Goal: Task Accomplishment & Management: Use online tool/utility

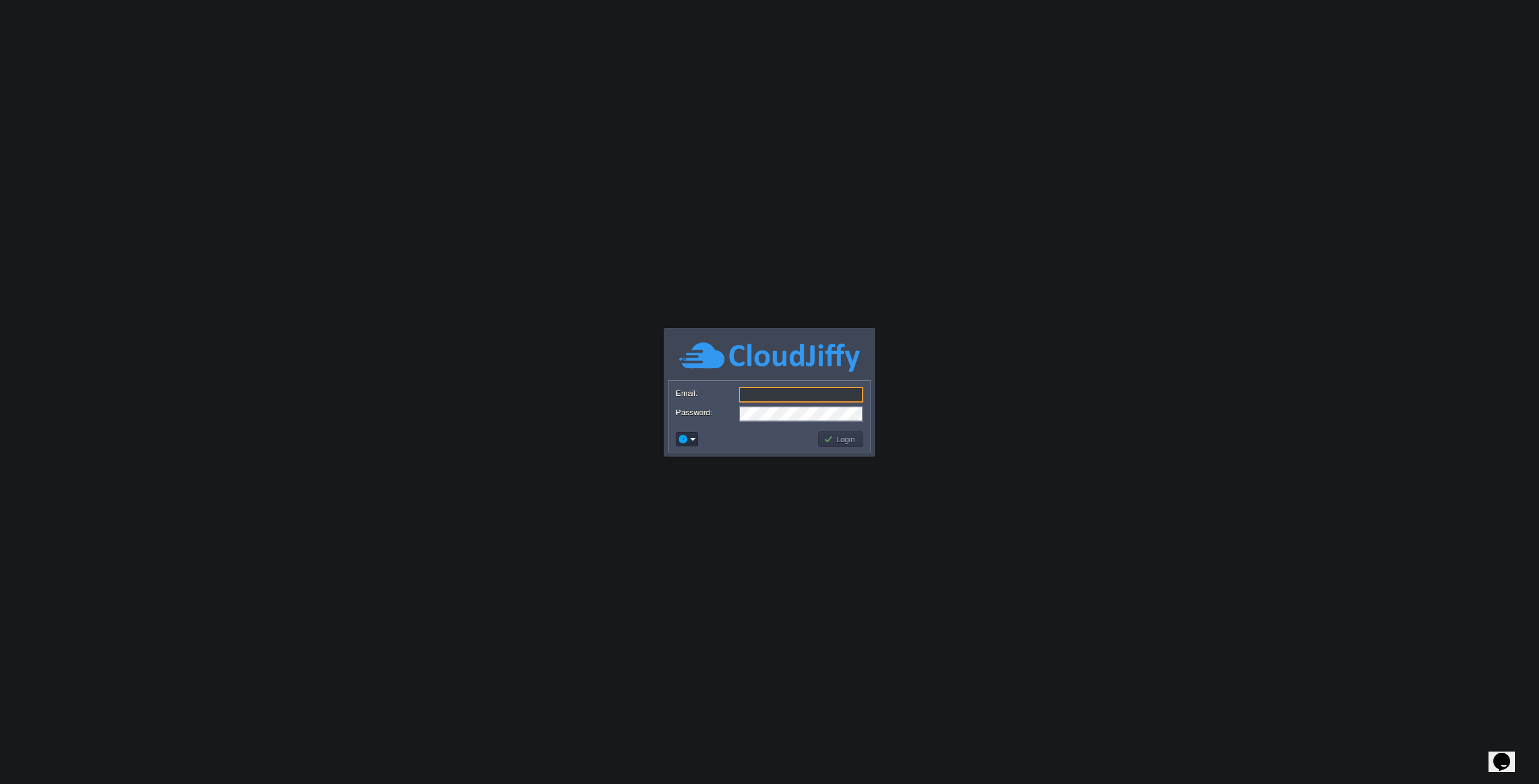
click at [776, 392] on input "Email:" at bounding box center [802, 394] width 125 height 16
click at [637, 417] on body "Application Platform v.8.10.2 Email: Password: Login" at bounding box center [770, 392] width 1539 height 784
click at [778, 394] on input "Email:" at bounding box center [802, 394] width 125 height 16
paste input "[EMAIL_ADDRESS][DOMAIN_NAME]"
type input "[EMAIL_ADDRESS][DOMAIN_NAME]"
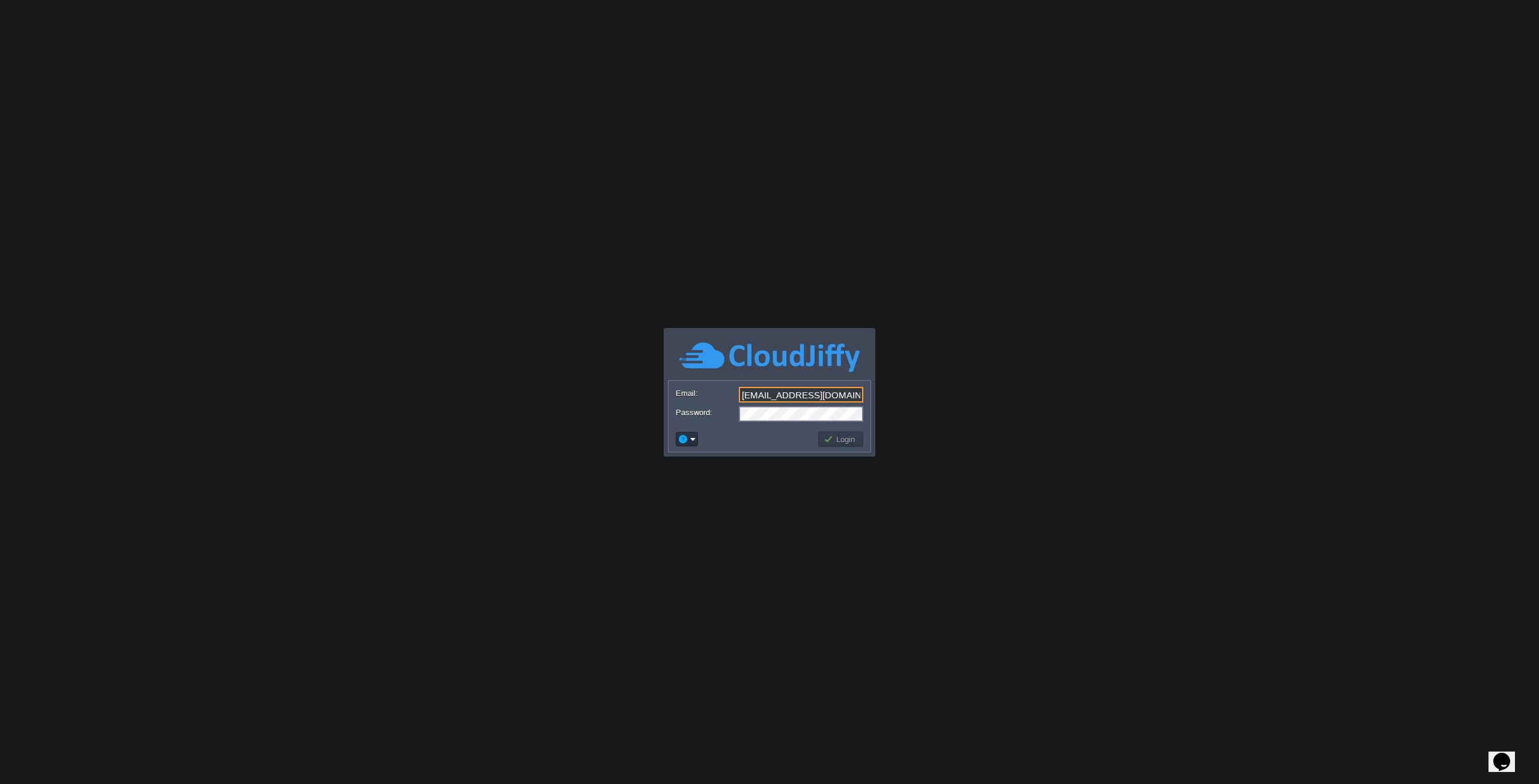
click at [793, 404] on form "Email: [EMAIL_ADDRESS][DOMAIN_NAME] Password:" at bounding box center [770, 404] width 202 height 46
click at [837, 442] on button "Login" at bounding box center [841, 439] width 35 height 11
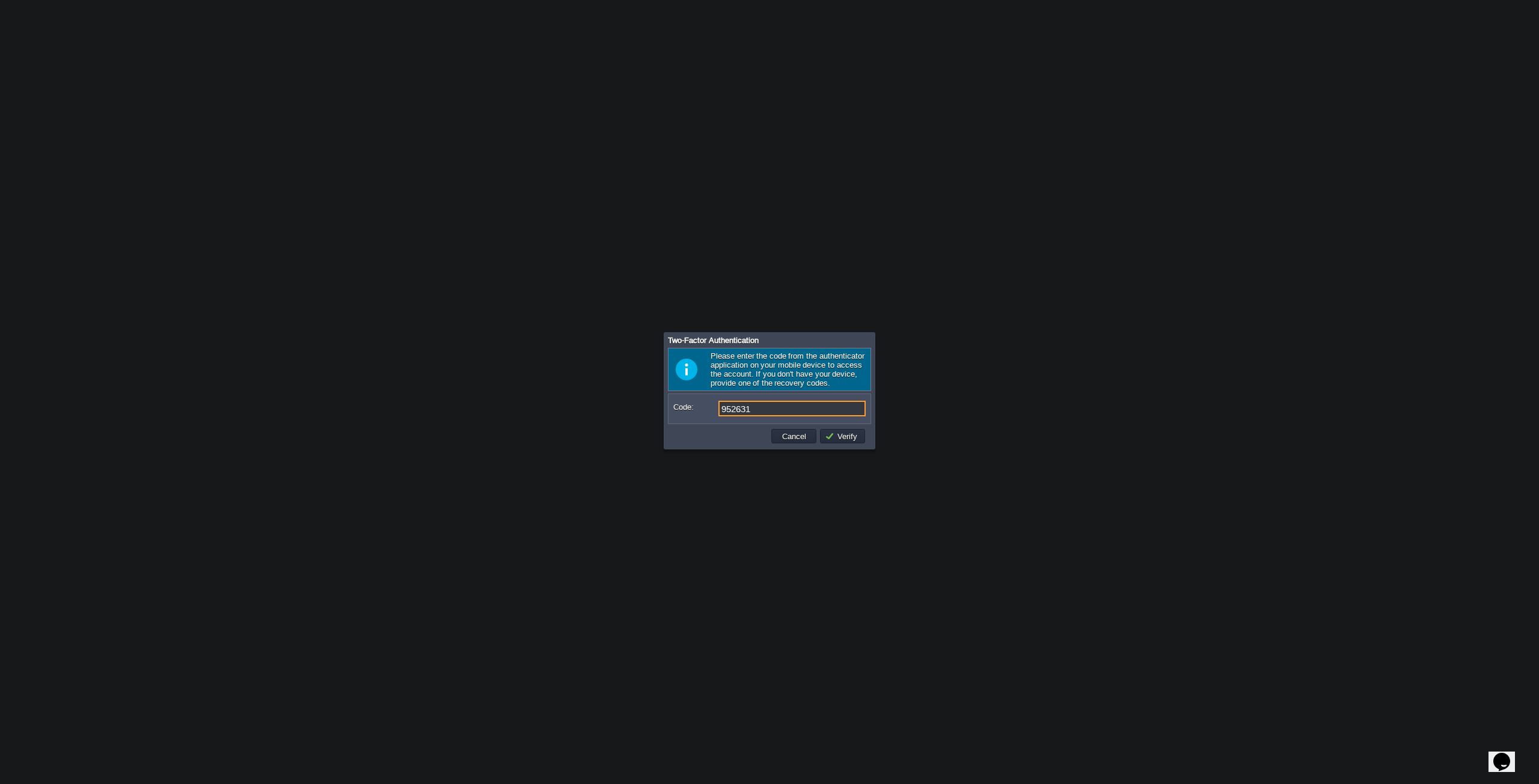
type input "952631"
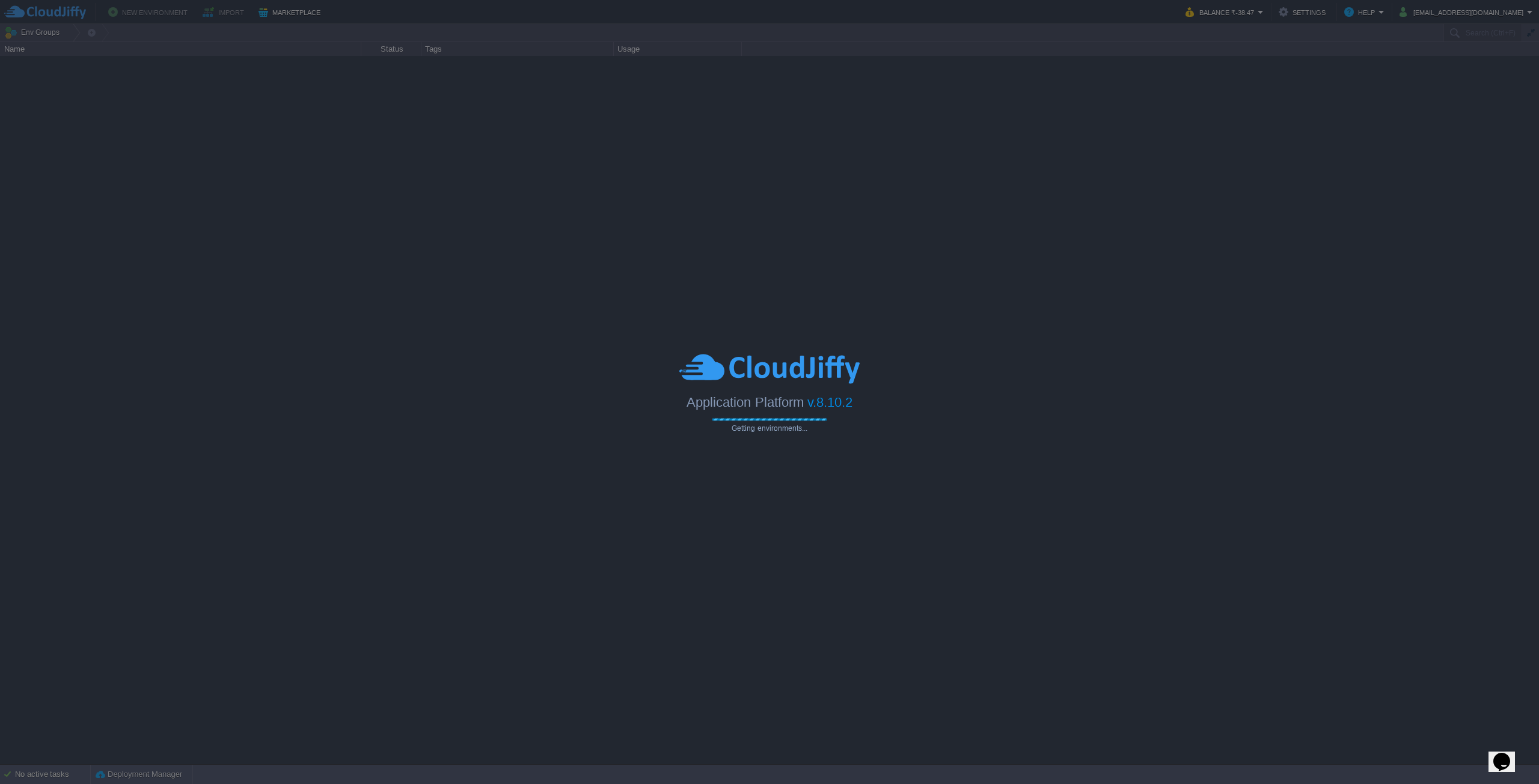
type input "Search (Ctrl+F)"
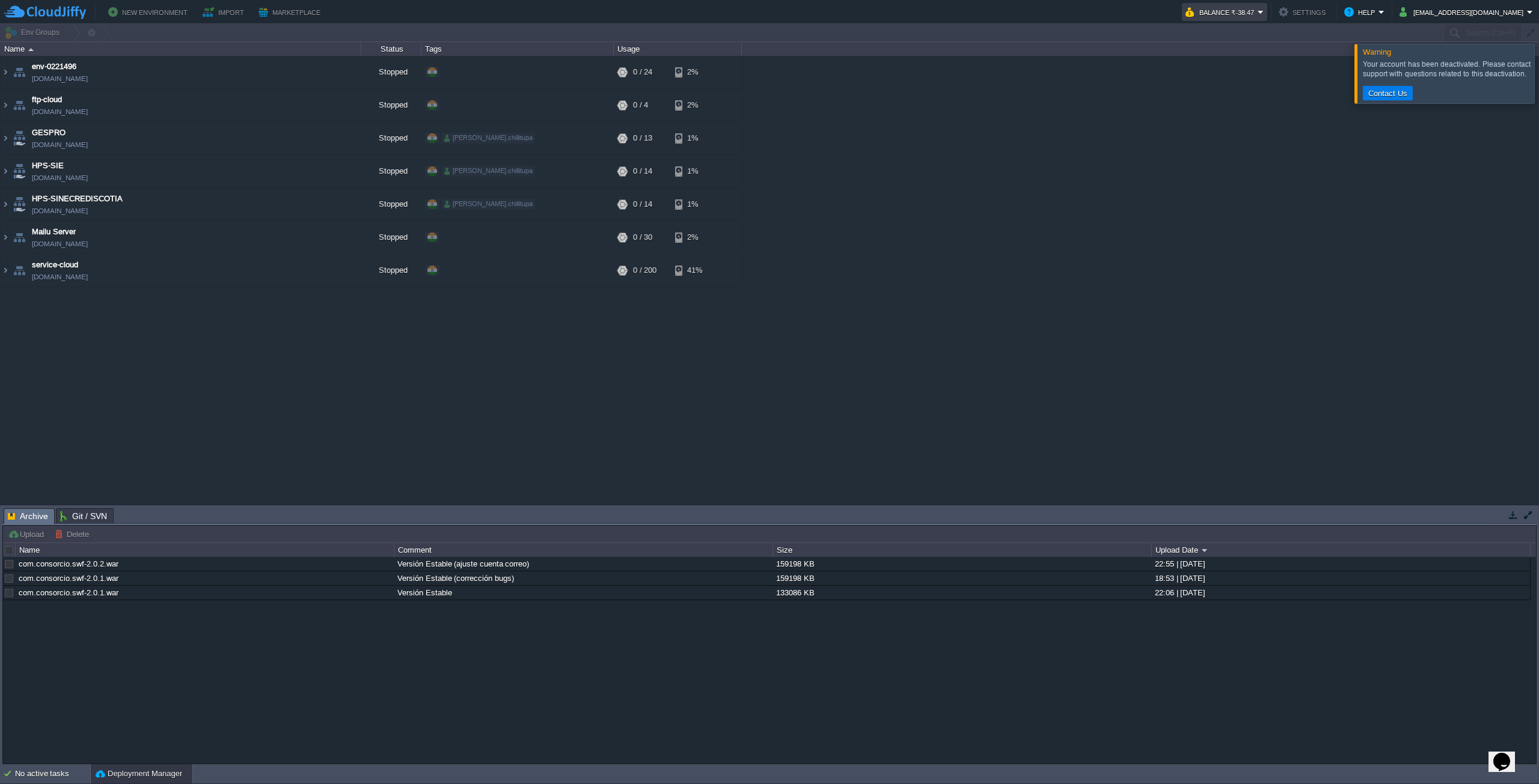
click at [1257, 18] on button "Balance ₹-38.47" at bounding box center [1222, 12] width 72 height 15
click at [257, 265] on td "service-cloud [DOMAIN_NAME]" at bounding box center [181, 271] width 360 height 33
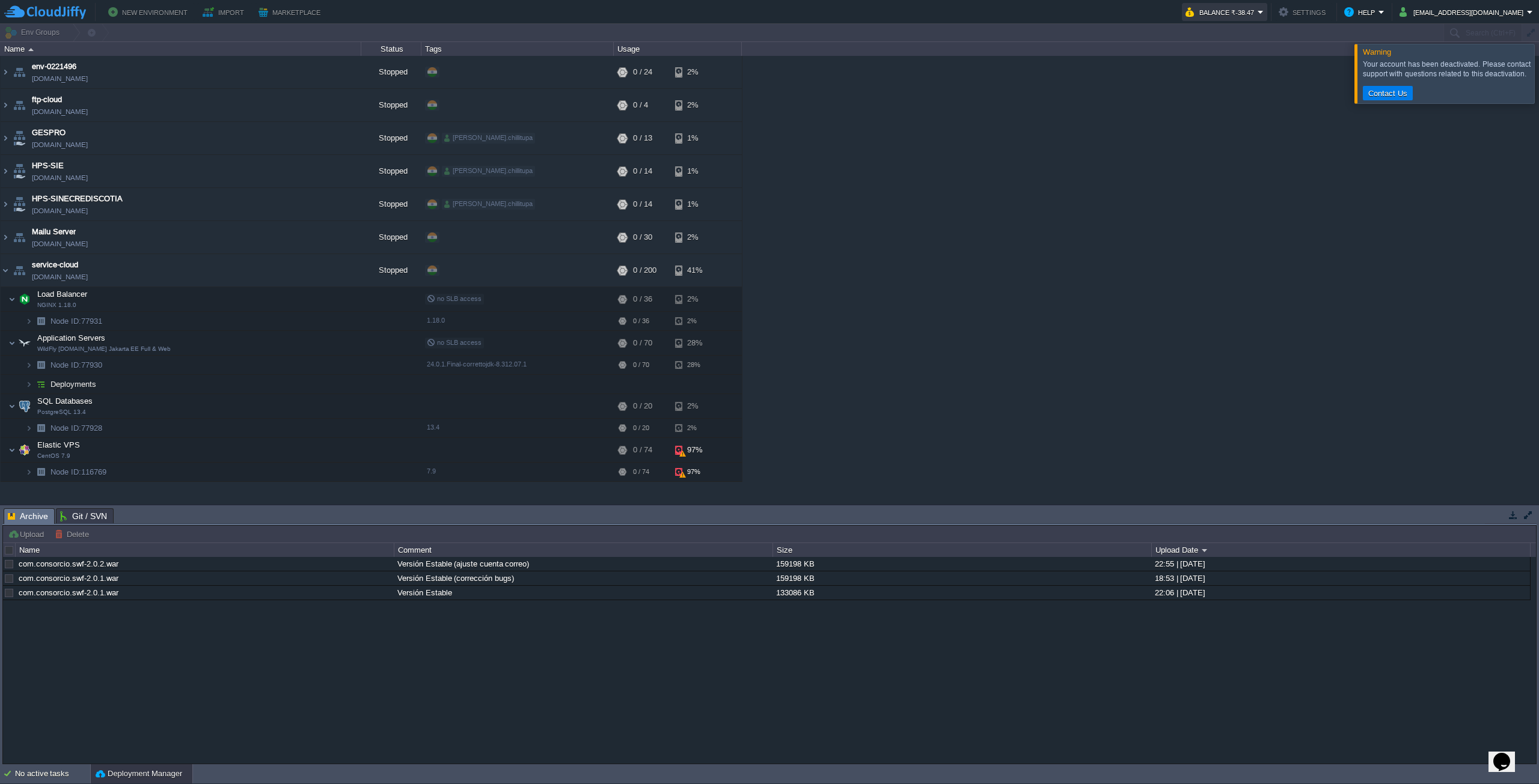
click at [1257, 15] on button "Balance ₹-38.47" at bounding box center [1222, 12] width 72 height 15
click at [1219, 118] on span "Billing History" at bounding box center [1236, 120] width 48 height 9
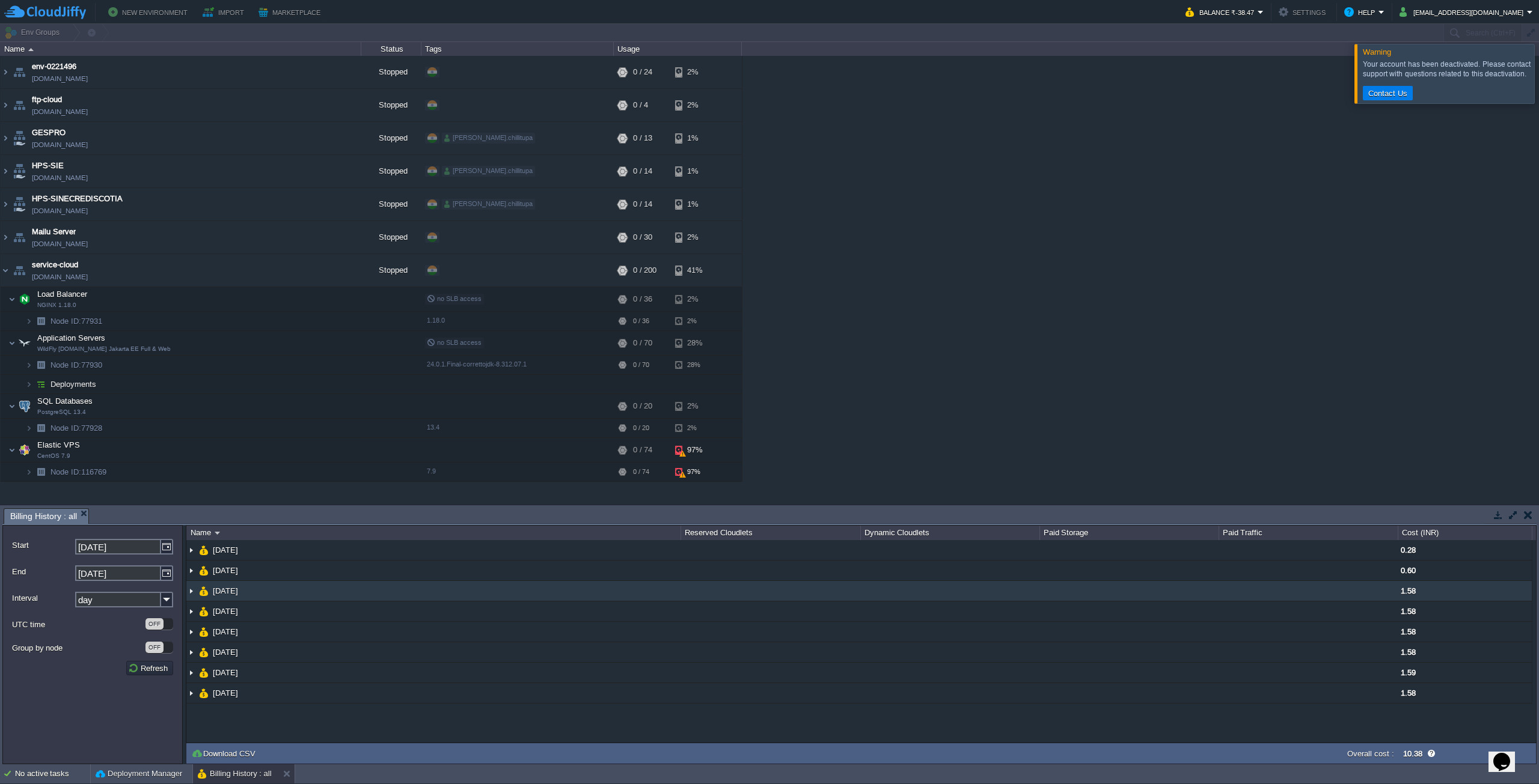
click at [1323, 596] on td at bounding box center [1308, 591] width 179 height 20
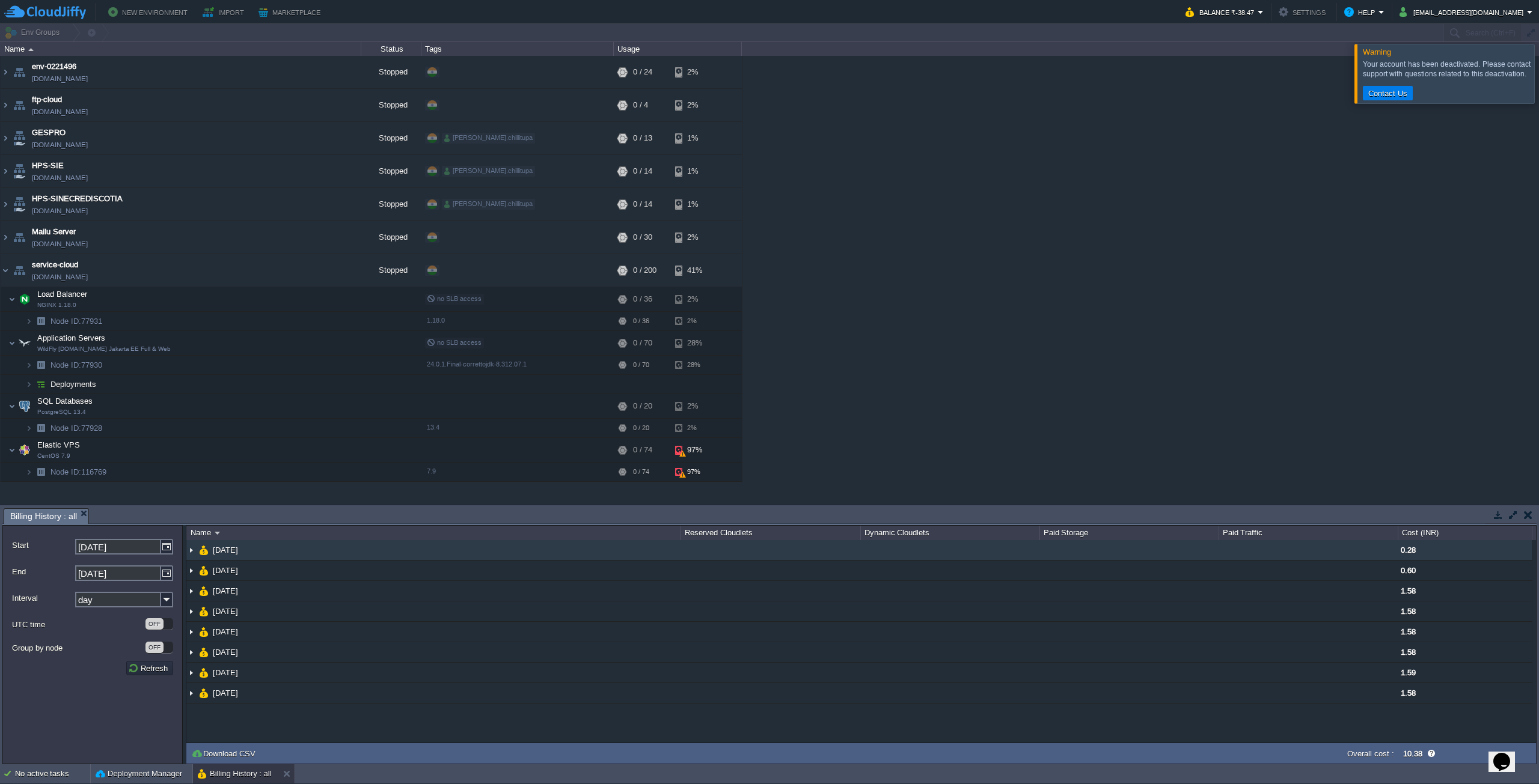
click at [1370, 552] on td at bounding box center [1308, 550] width 179 height 20
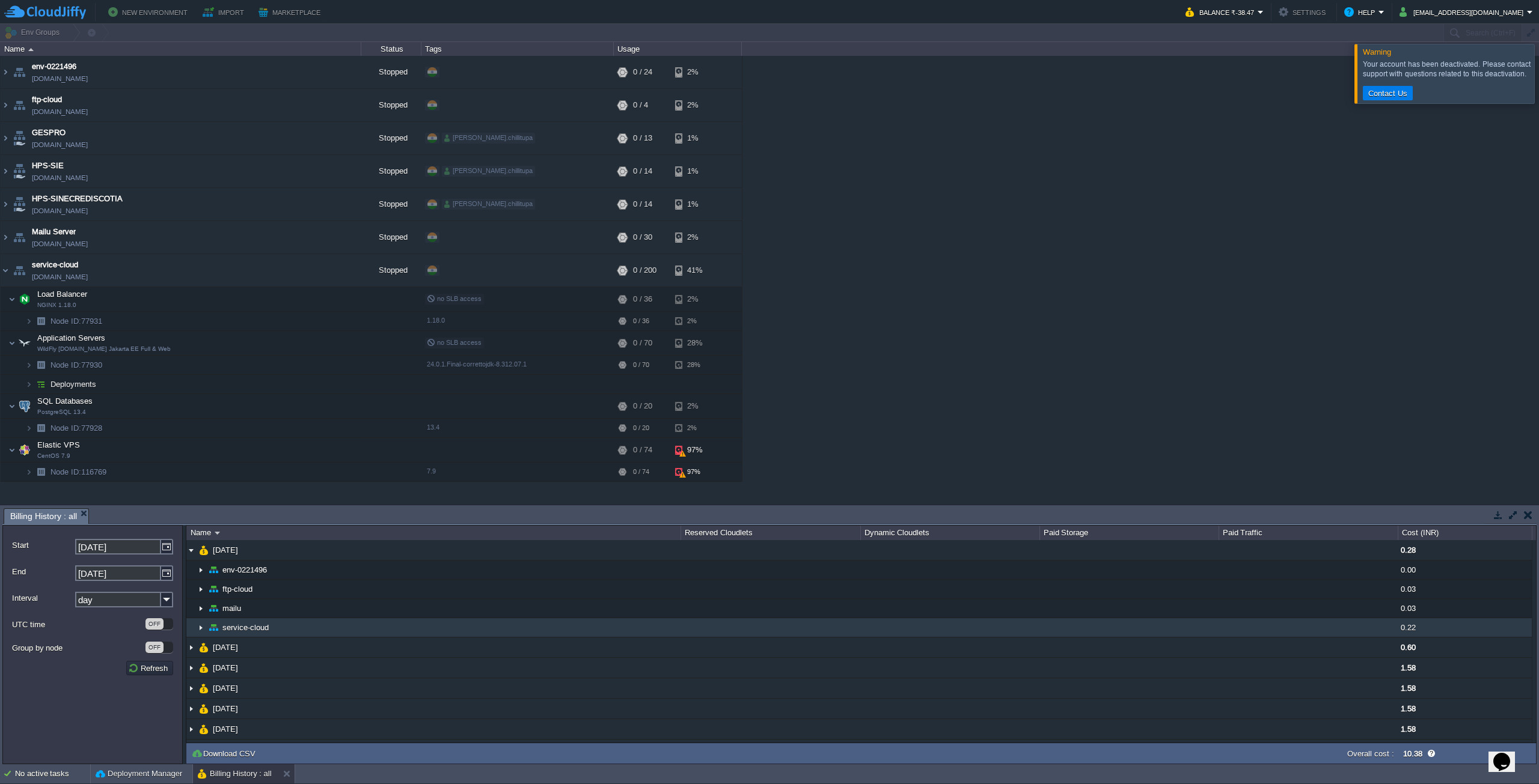
click at [1289, 622] on td at bounding box center [1308, 628] width 179 height 19
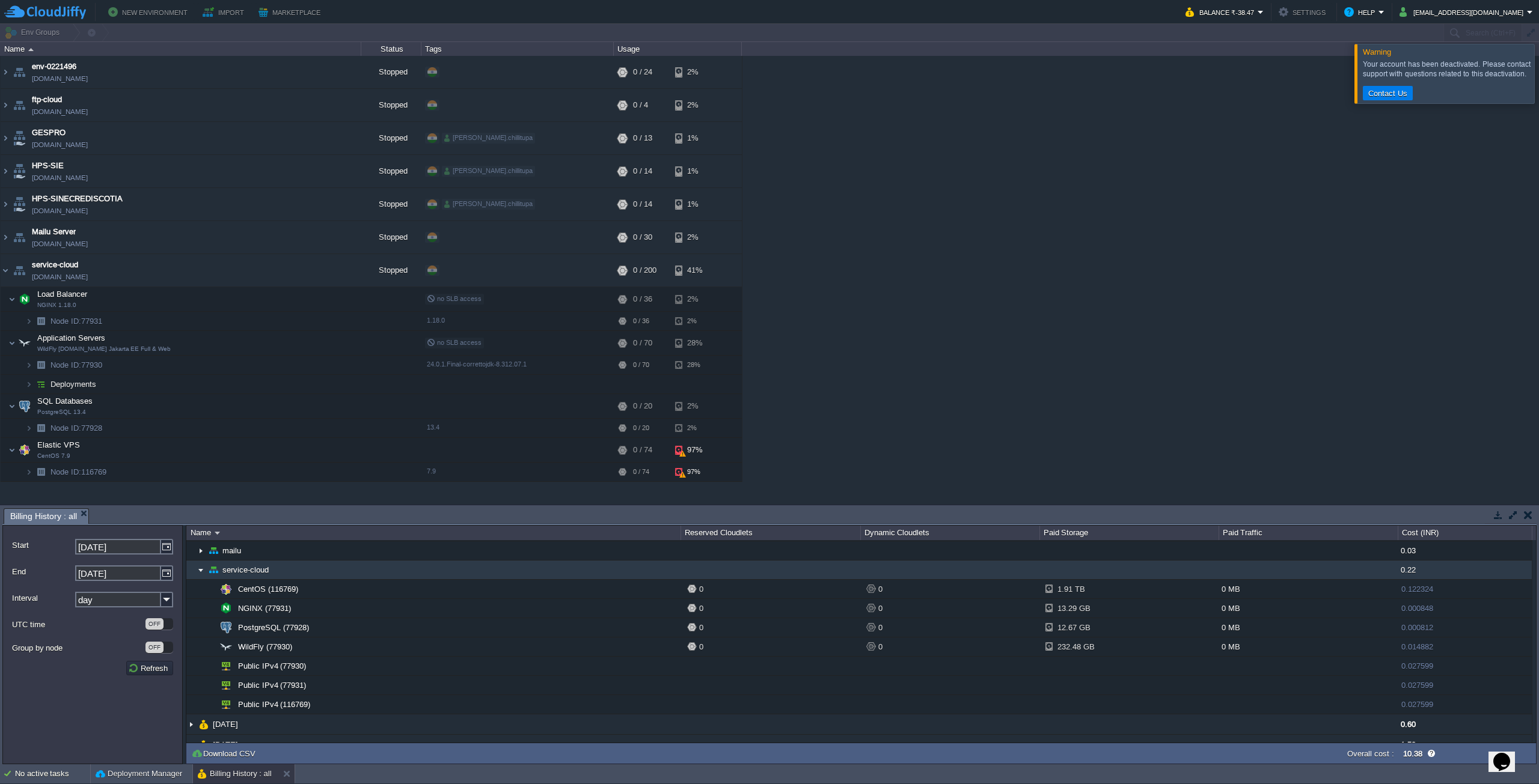
scroll to position [61, 0]
click at [1303, 566] on td at bounding box center [1308, 568] width 179 height 19
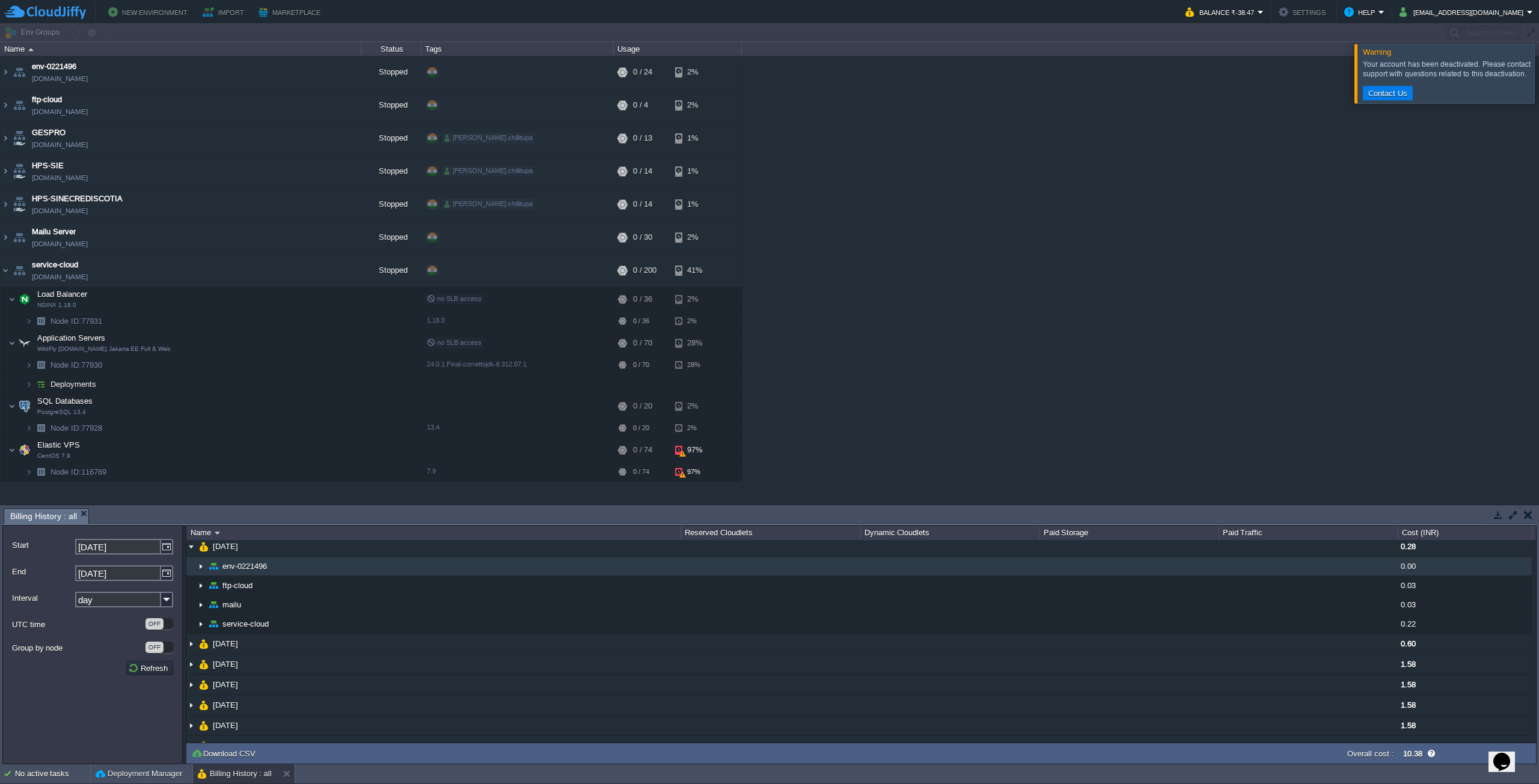
scroll to position [0, 0]
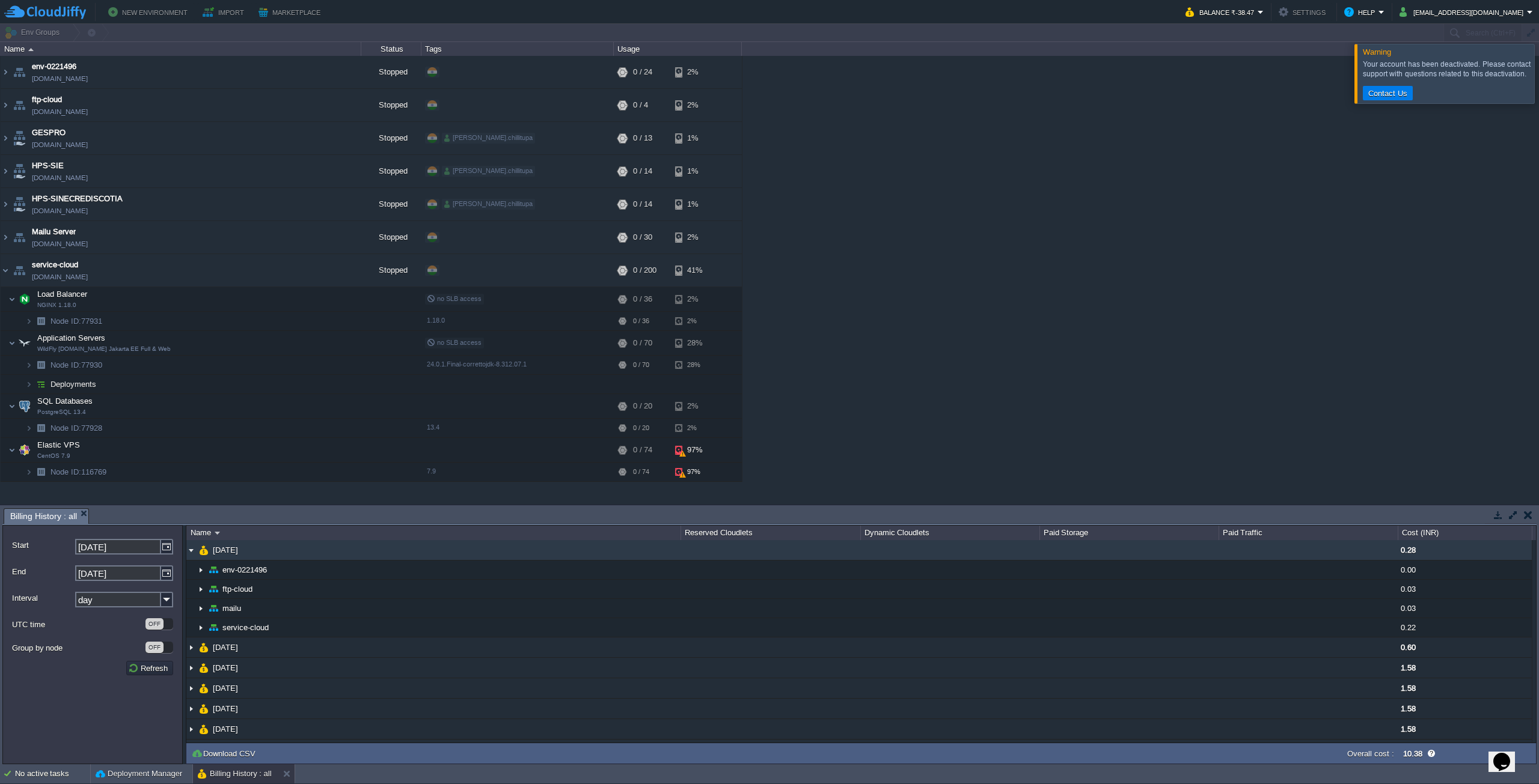
click at [1287, 556] on td at bounding box center [1308, 550] width 179 height 20
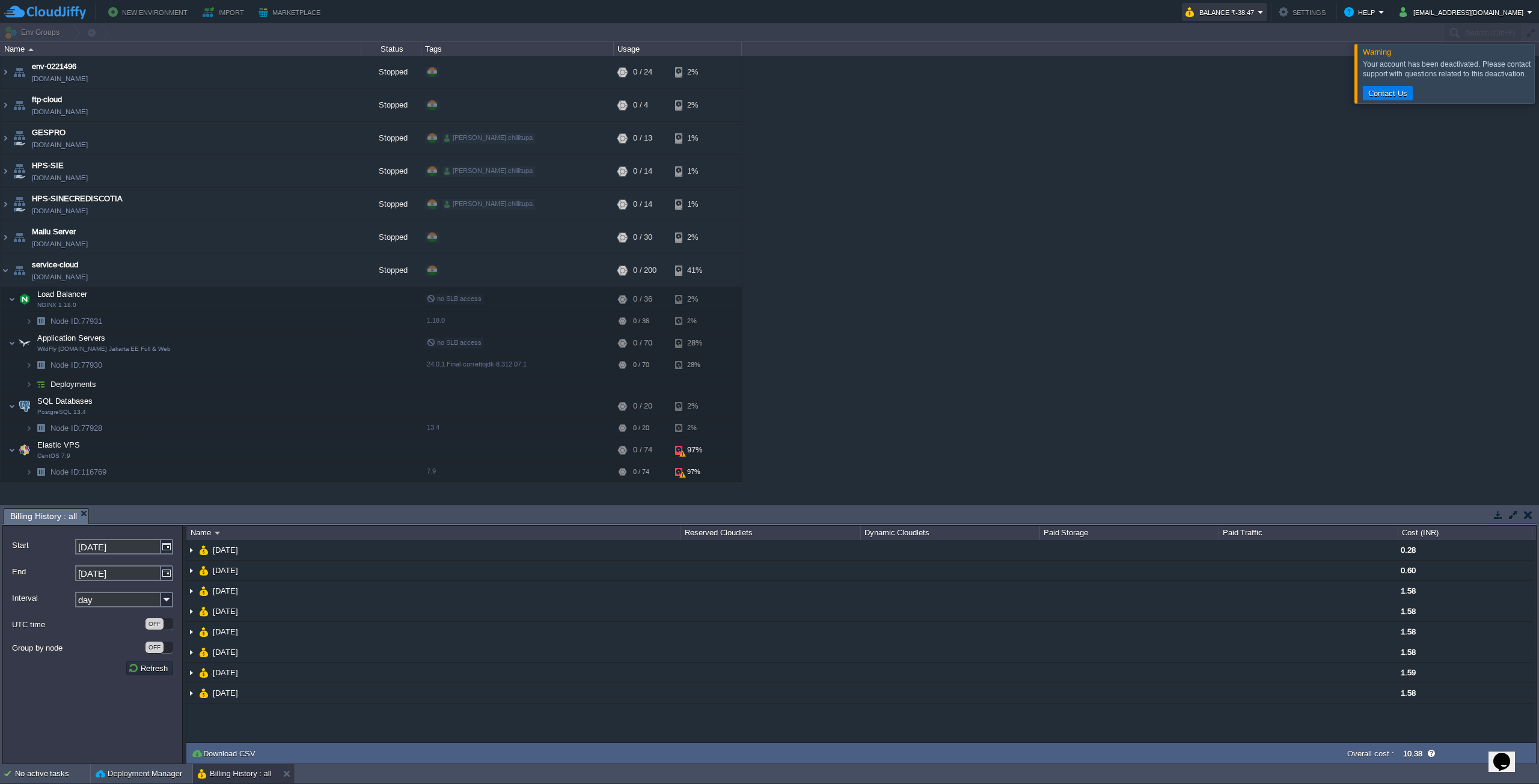
click at [1257, 13] on button "Balance ₹-38.47" at bounding box center [1222, 12] width 72 height 15
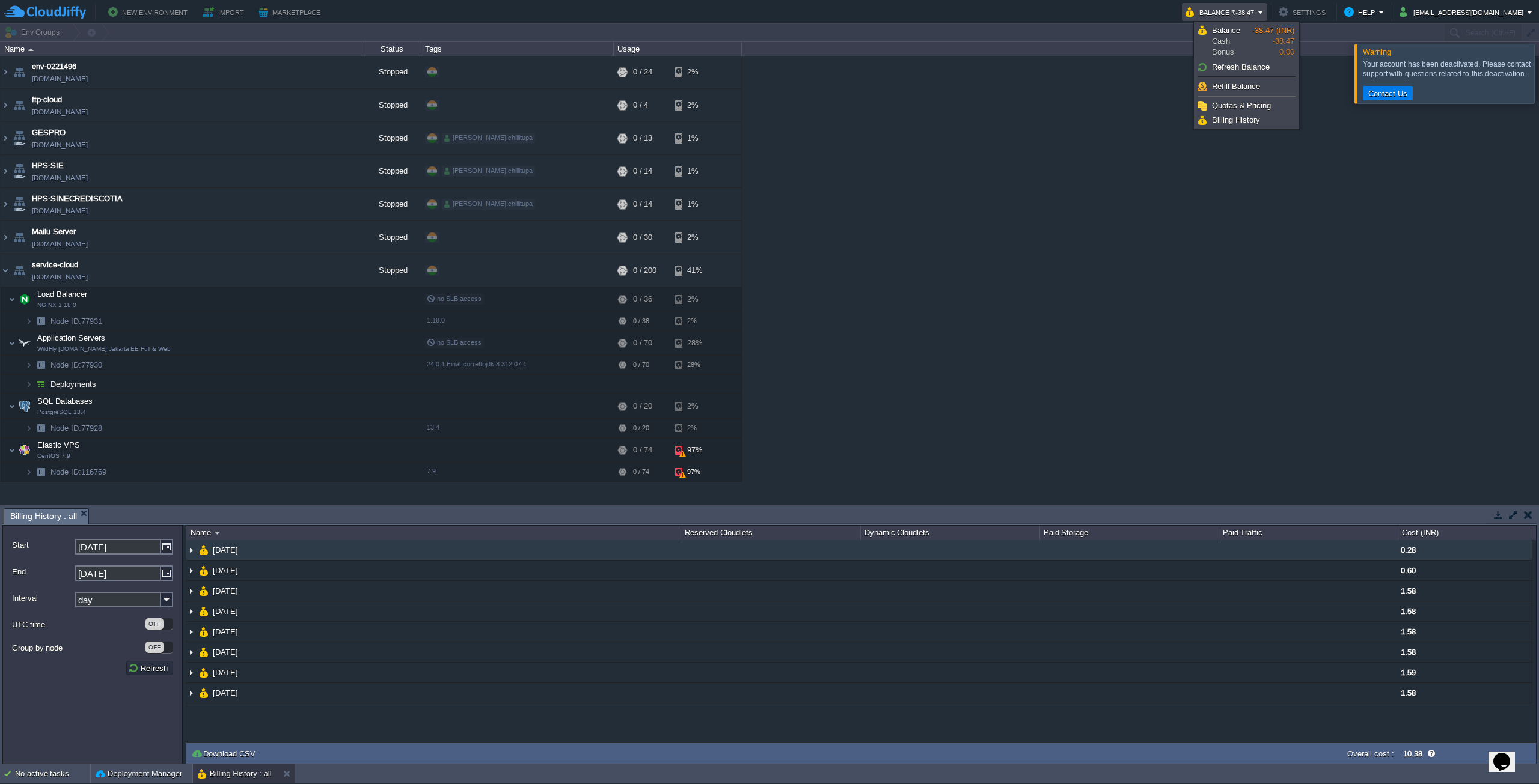
click at [371, 553] on td "[DATE]" at bounding box center [433, 550] width 494 height 20
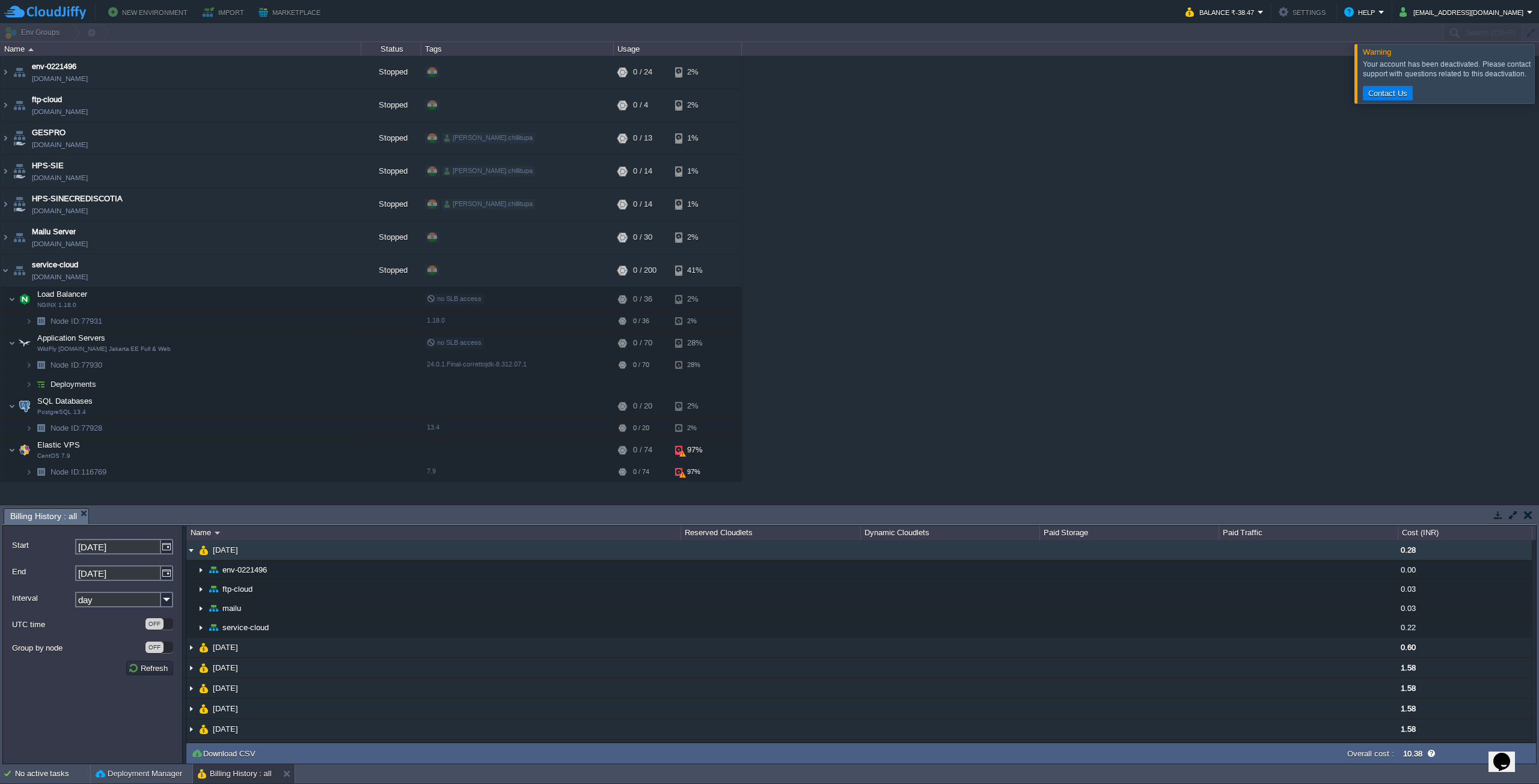
click at [334, 555] on td "[DATE]" at bounding box center [433, 550] width 494 height 20
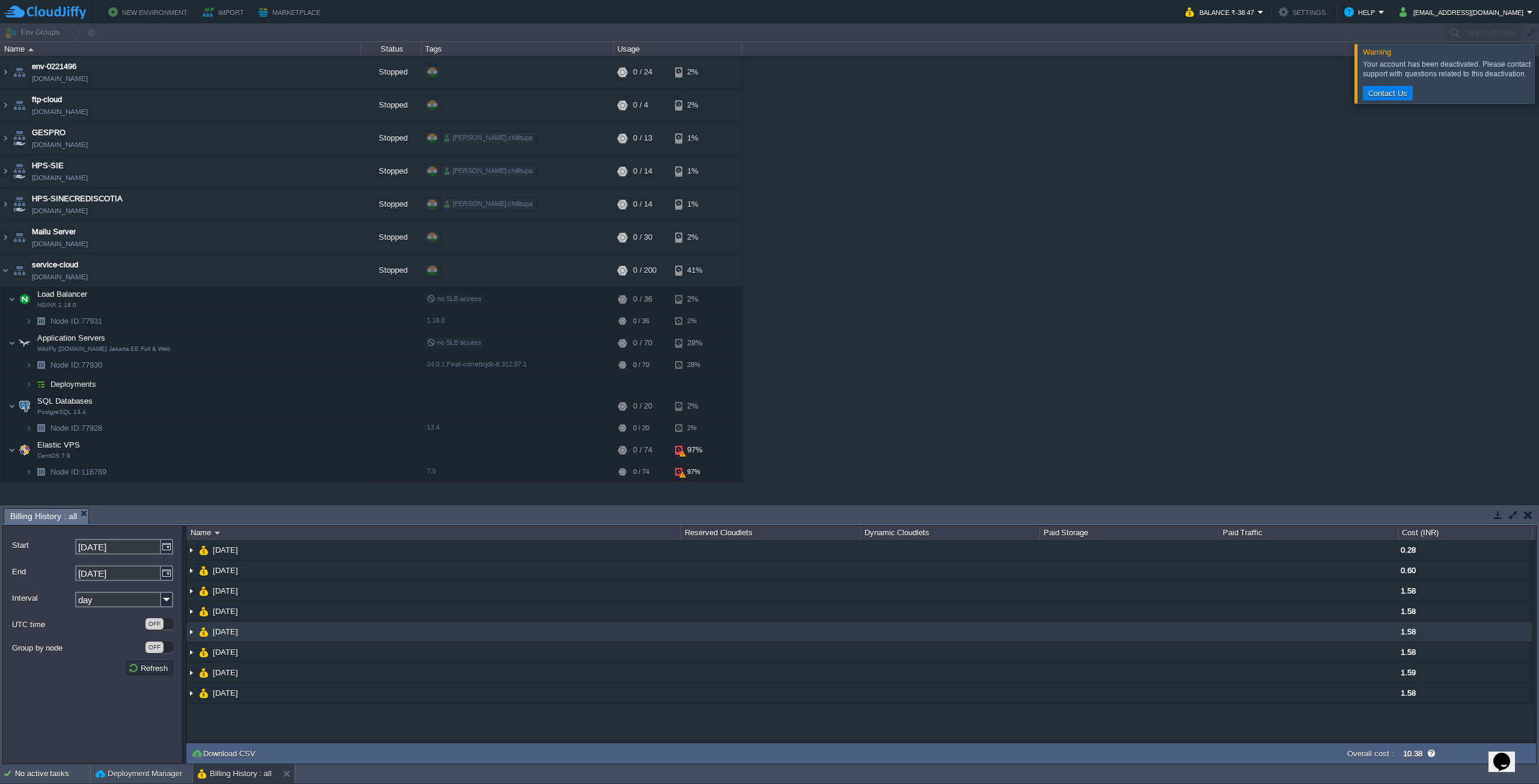
click at [353, 625] on td "[DATE]" at bounding box center [433, 632] width 494 height 20
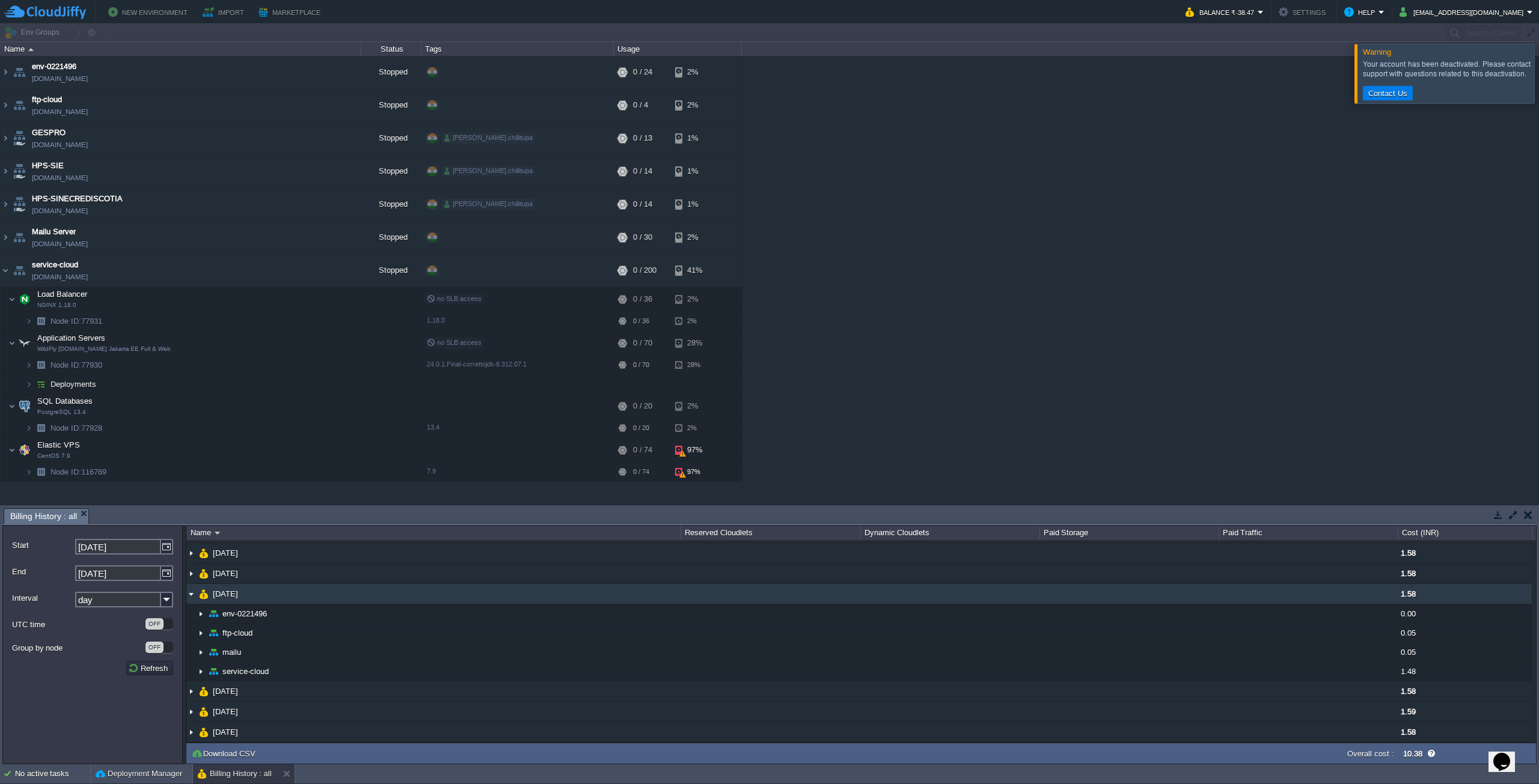
scroll to position [42, 0]
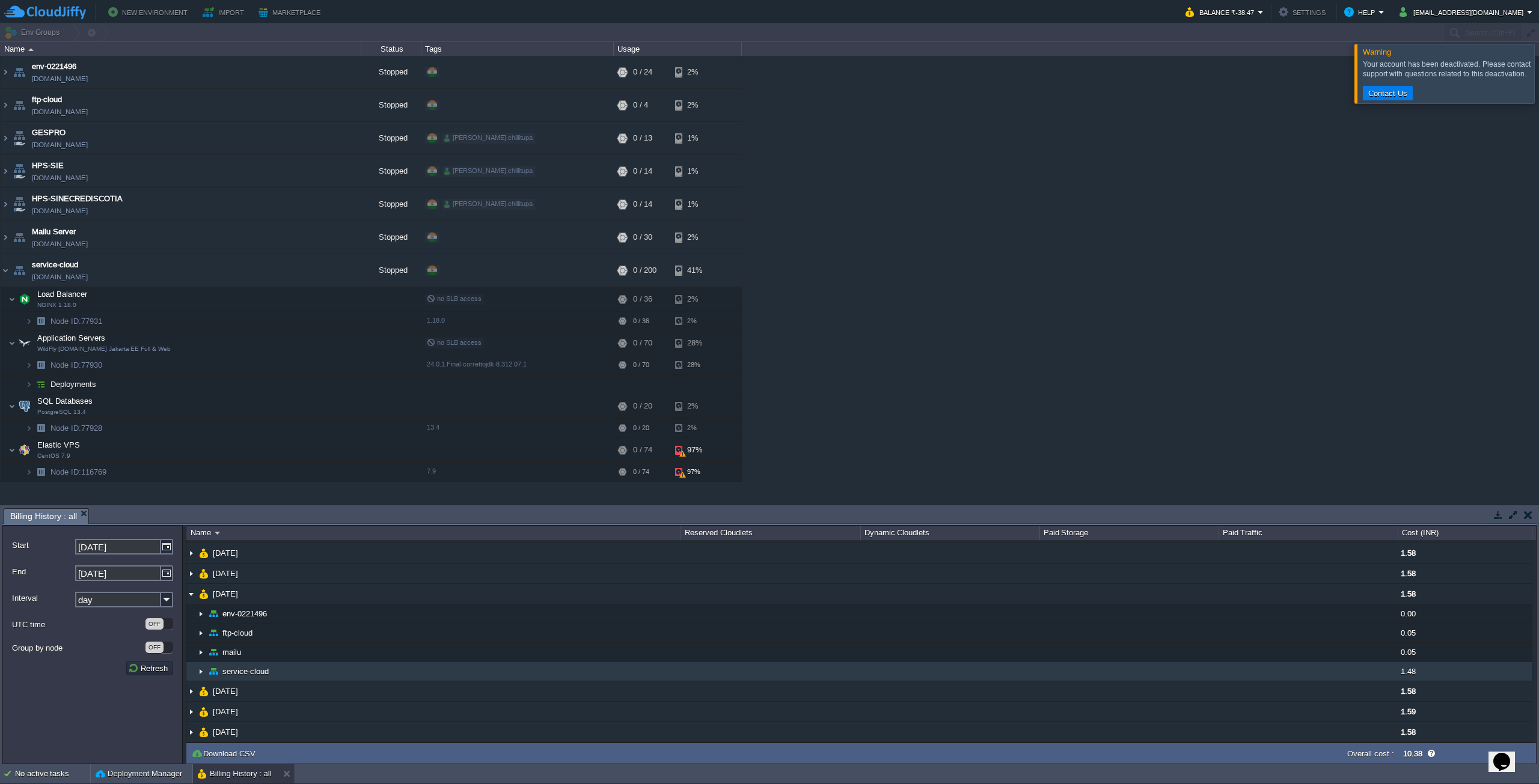
click at [282, 664] on td "service-cloud" at bounding box center [433, 671] width 494 height 19
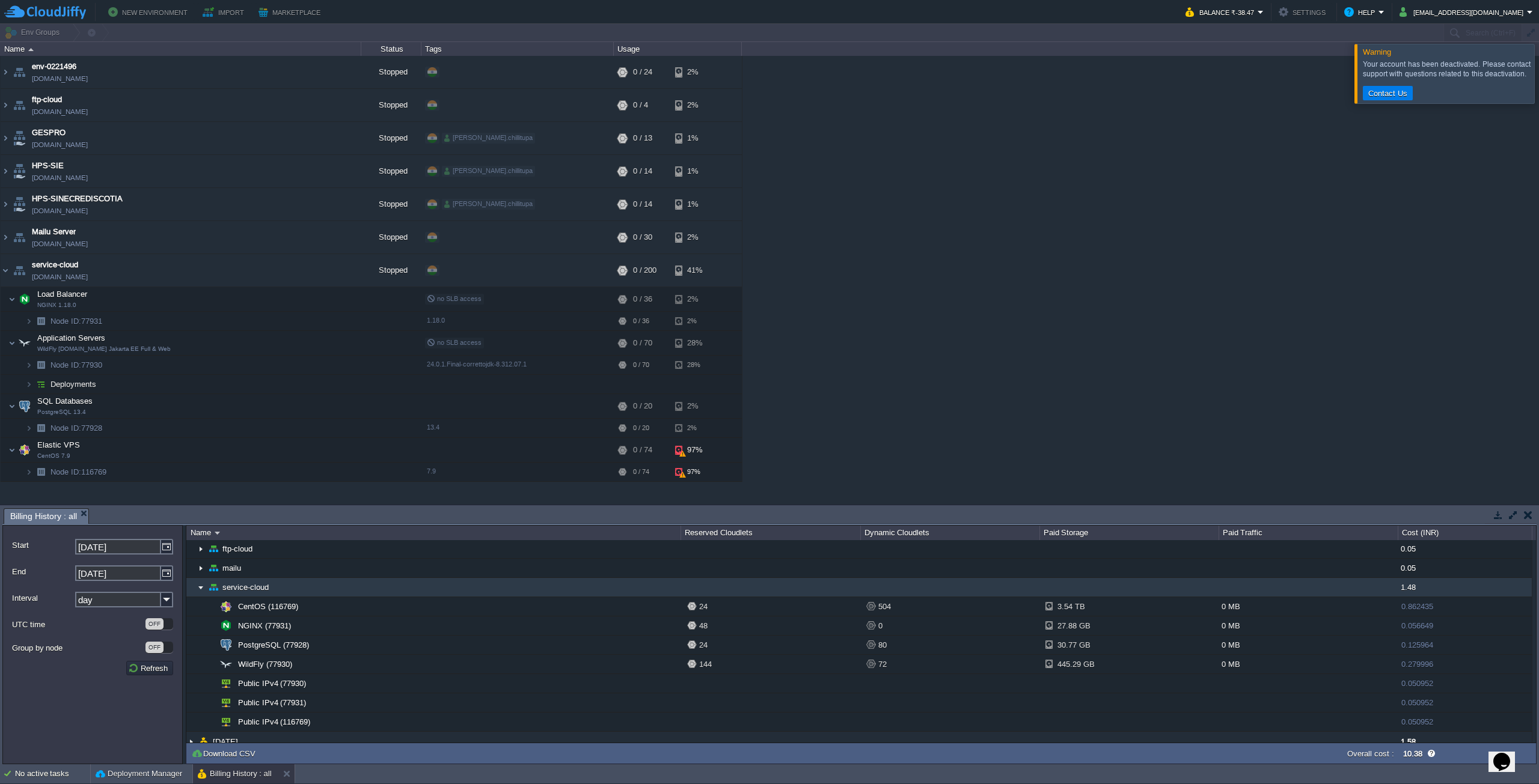
scroll to position [116, 0]
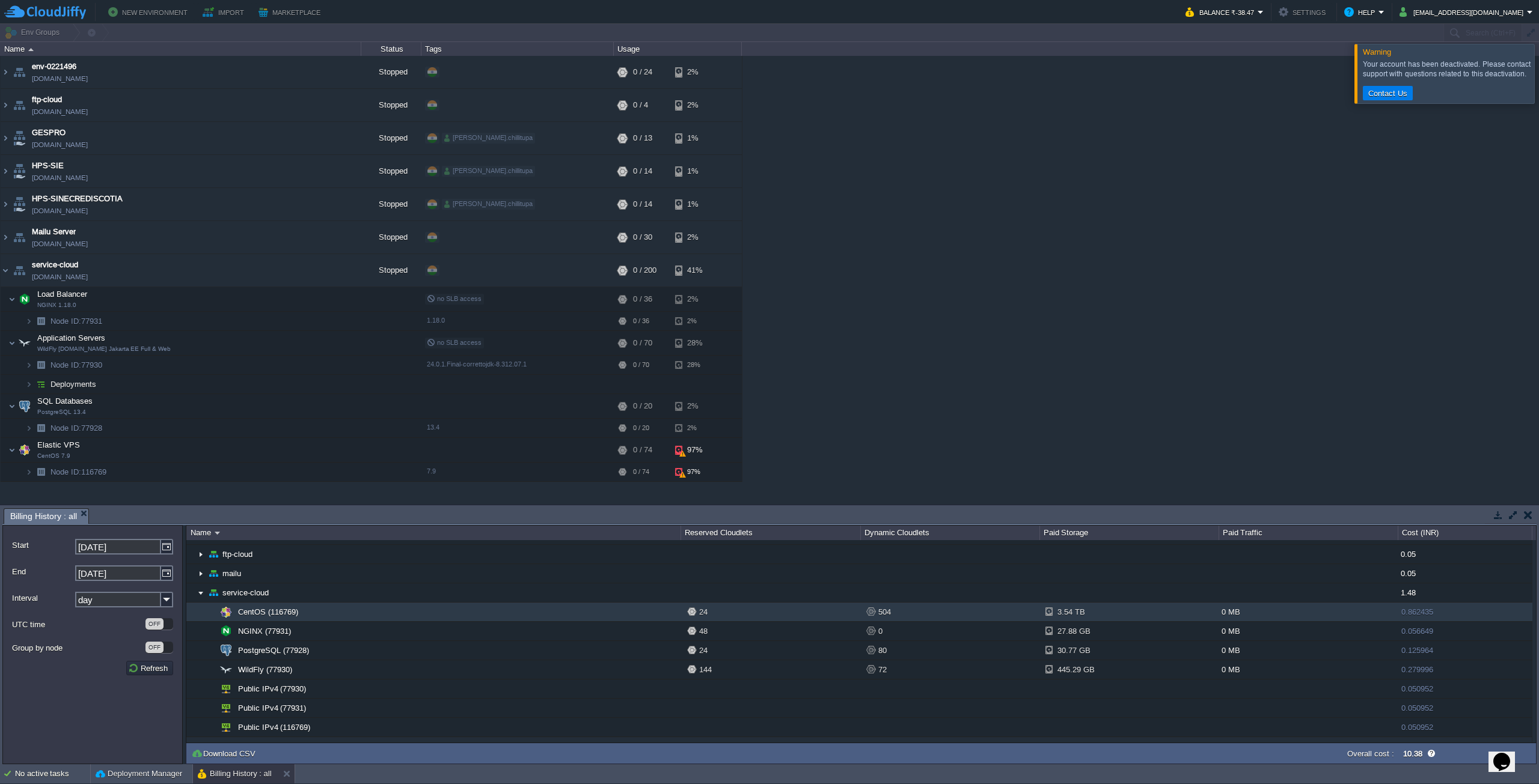
click at [308, 613] on td "CentOS (116769)" at bounding box center [433, 612] width 494 height 19
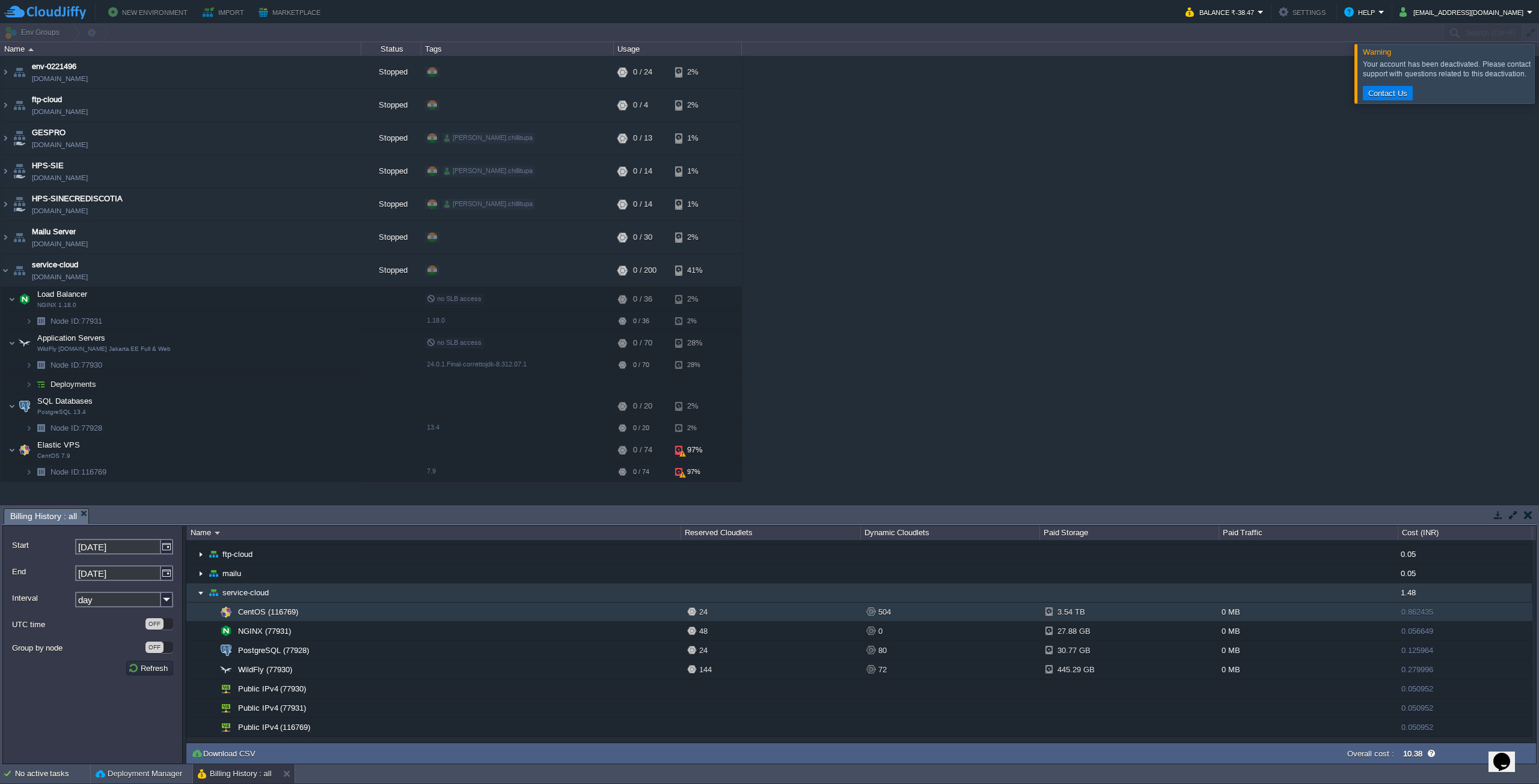
click at [205, 587] on td "service-cloud" at bounding box center [433, 592] width 494 height 19
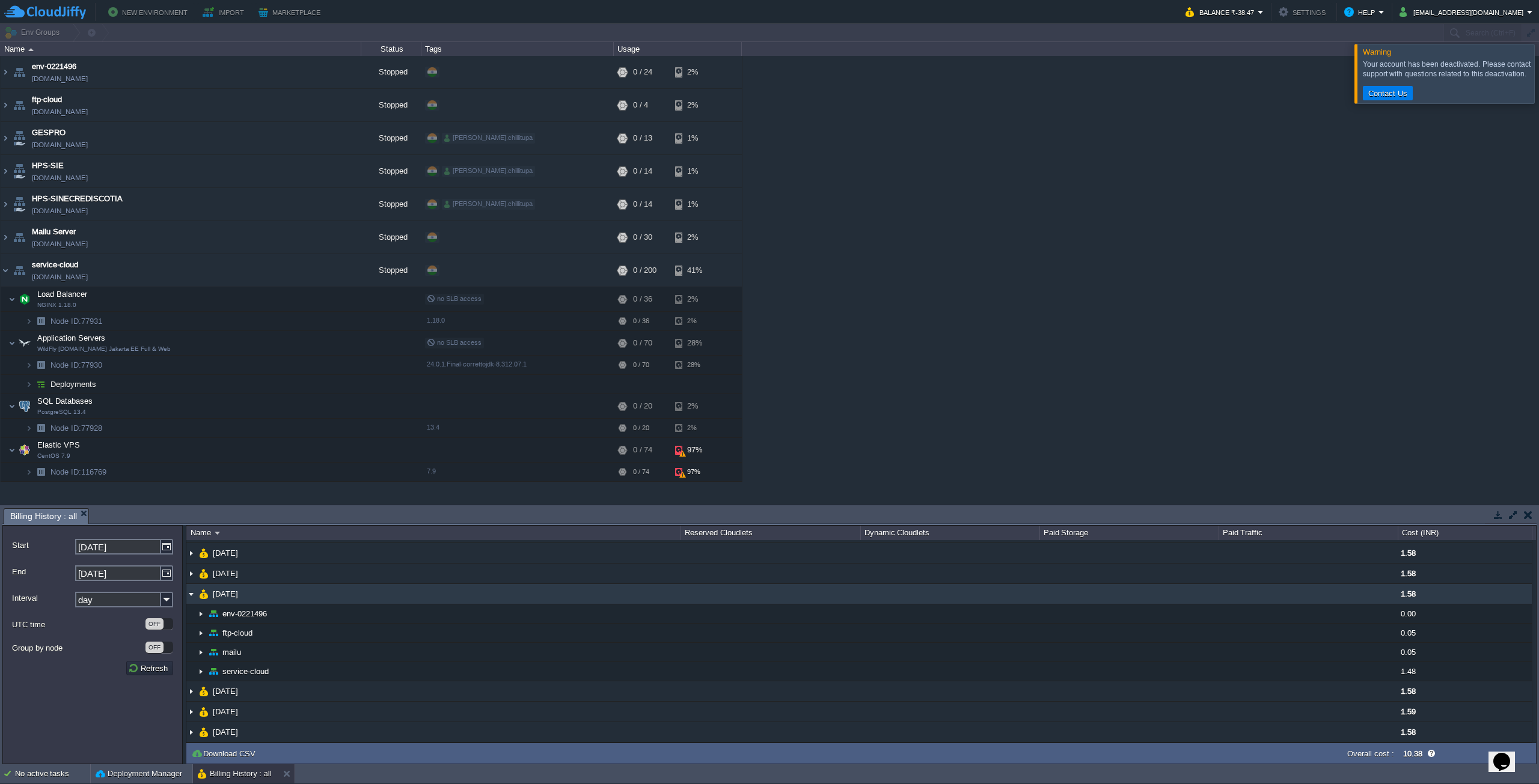
click at [194, 594] on img at bounding box center [191, 594] width 9 height 20
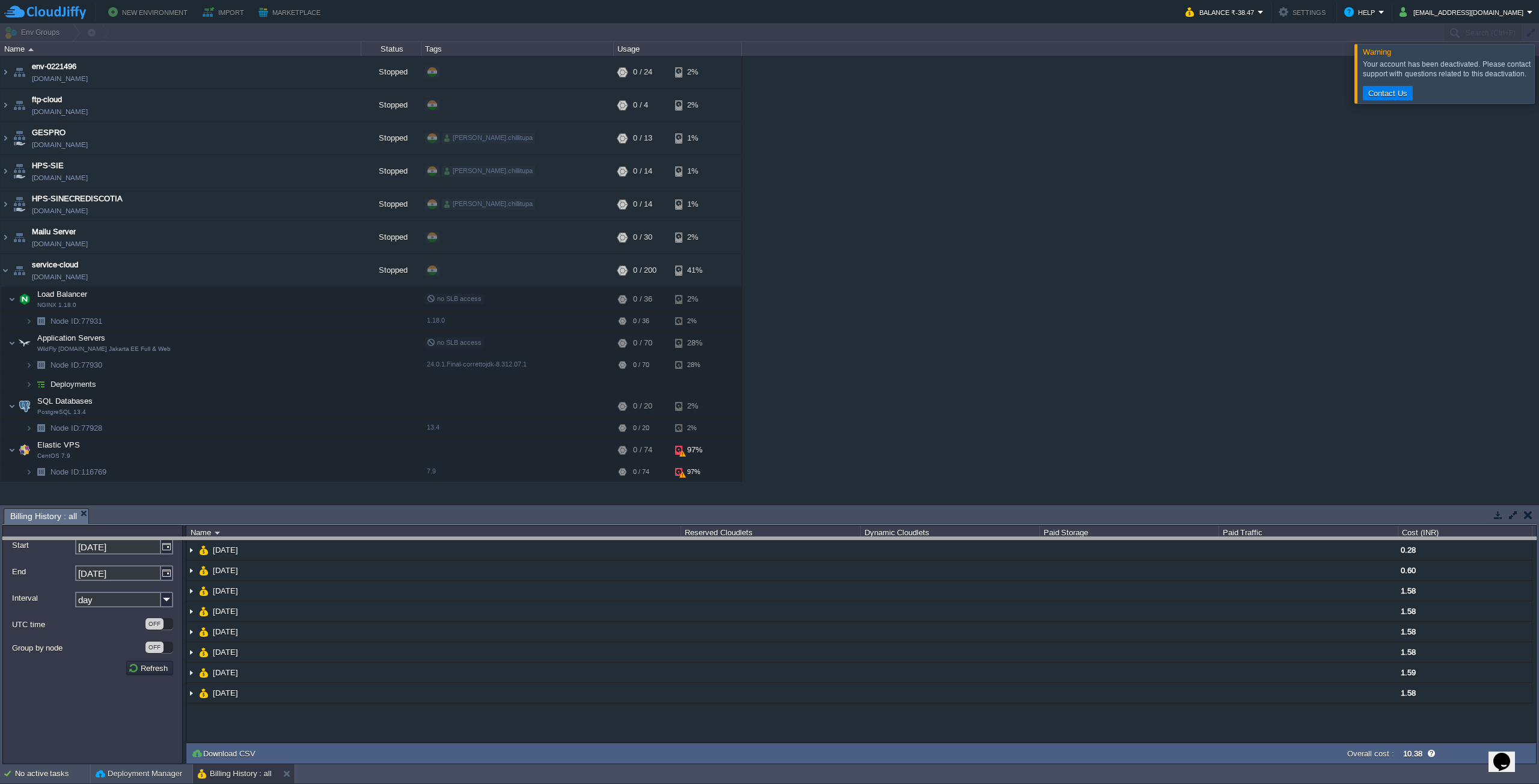
drag, startPoint x: 581, startPoint y: 511, endPoint x: 571, endPoint y: 539, distance: 29.7
click at [571, 539] on body "New Environment Import Marketplace Bonus ₹0.00 Upgrade Account Balance ₹-38.47 …" at bounding box center [770, 392] width 1539 height 784
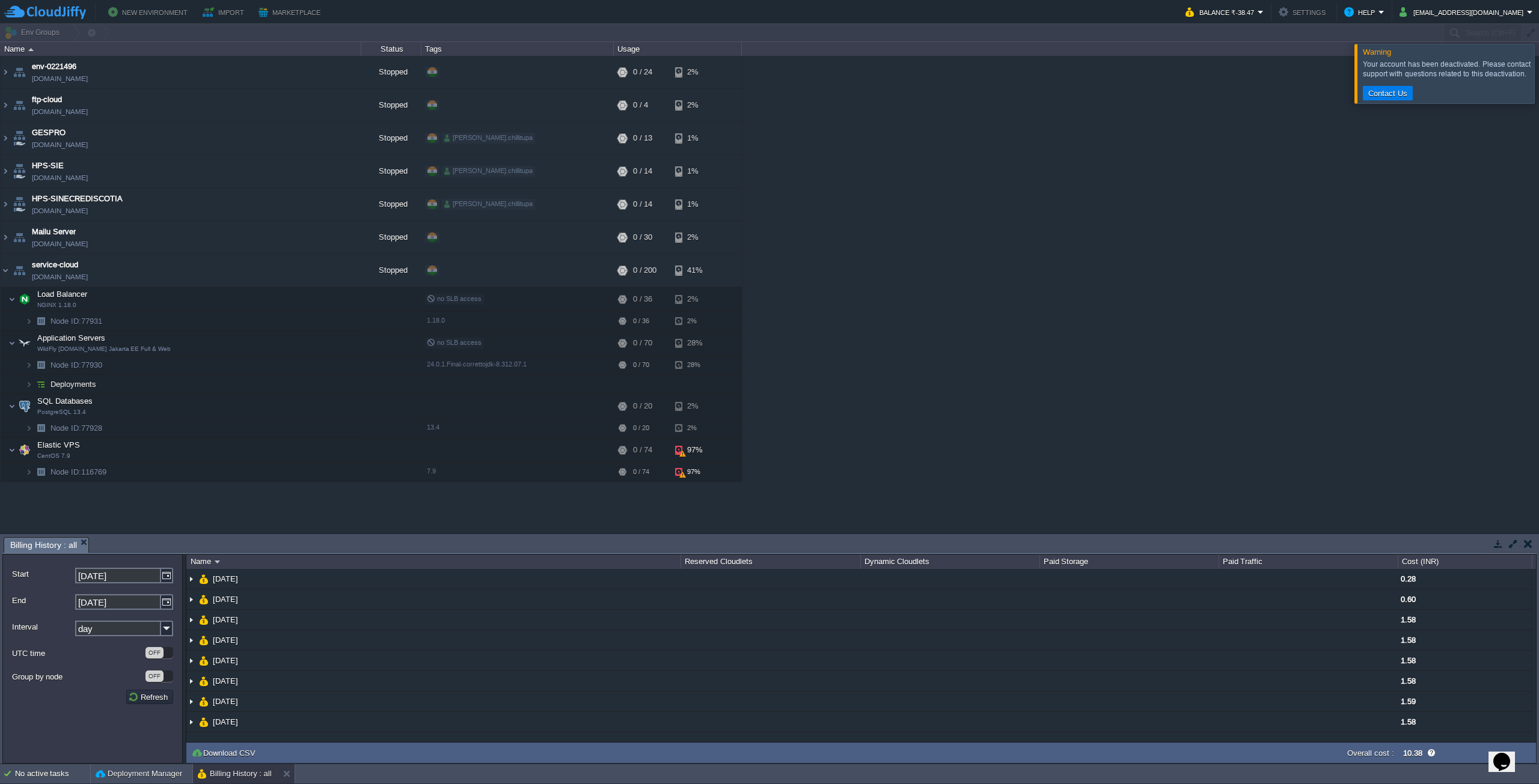
click at [1113, 408] on div "env-0221496 [DOMAIN_NAME] Stopped + Add to Env Group RAM 0% CPU 0% 0 / 24 2% ft…" at bounding box center [770, 294] width 1539 height 477
click at [1245, 239] on div "env-0221496 [DOMAIN_NAME] Stopped + Add to Env Group RAM 0% CPU 0% 0 / 24 2% ft…" at bounding box center [770, 294] width 1539 height 477
click at [1251, 11] on button "Balance ₹-38.47" at bounding box center [1222, 12] width 72 height 15
click at [1140, 76] on div "env-0221496 [DOMAIN_NAME] Stopped + Add to Env Group RAM 0% CPU 0% 0 / 24 2% ft…" at bounding box center [770, 294] width 1539 height 477
click at [1284, 192] on div "env-0221496 [DOMAIN_NAME] Stopped + Add to Env Group RAM 0% CPU 0% 0 / 24 2% ft…" at bounding box center [770, 294] width 1539 height 477
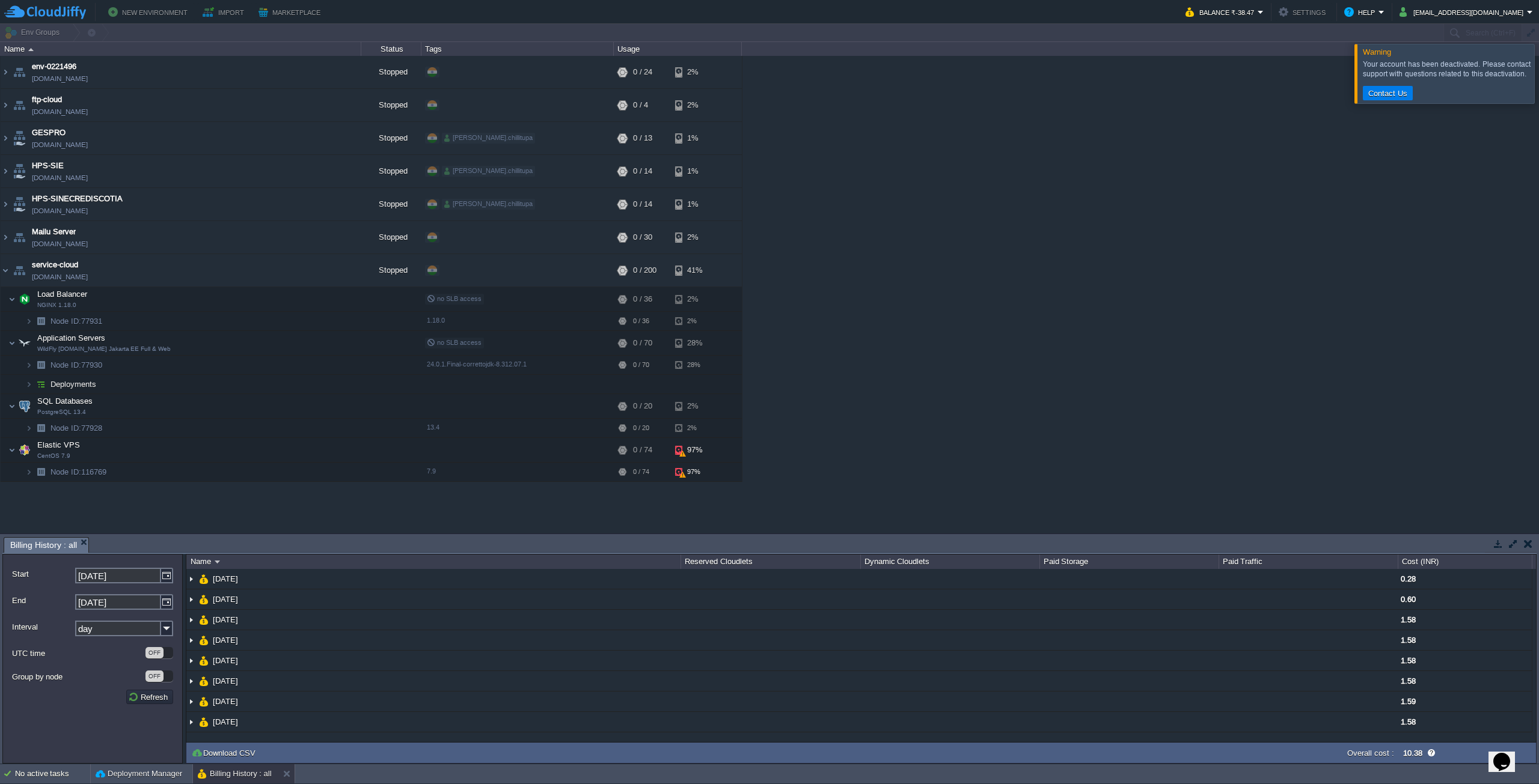
click at [1151, 327] on div "env-0221496 [DOMAIN_NAME] Stopped + Add to Env Group RAM 0% CPU 0% 0 / 24 2% ft…" at bounding box center [770, 294] width 1539 height 477
click at [1114, 281] on div "env-0221496 [DOMAIN_NAME] Stopped + Add to Env Group RAM 0% CPU 0% 0 / 24 2% ft…" at bounding box center [770, 294] width 1539 height 477
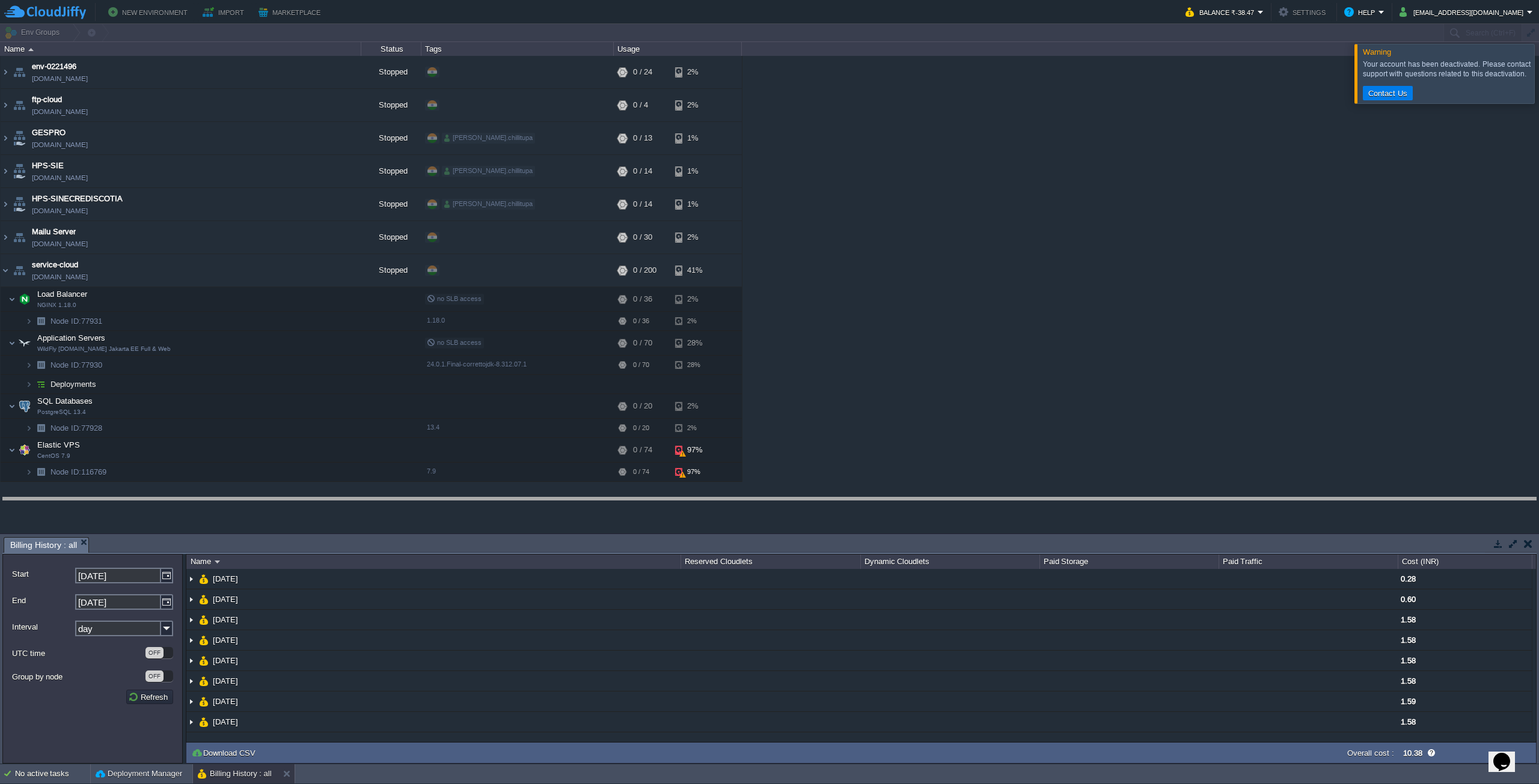
drag, startPoint x: 808, startPoint y: 538, endPoint x: 822, endPoint y: 498, distance: 42.4
click at [822, 498] on body "New Environment Import Marketplace Bonus ₹0.00 Upgrade Account Balance ₹-38.47 …" at bounding box center [770, 392] width 1539 height 784
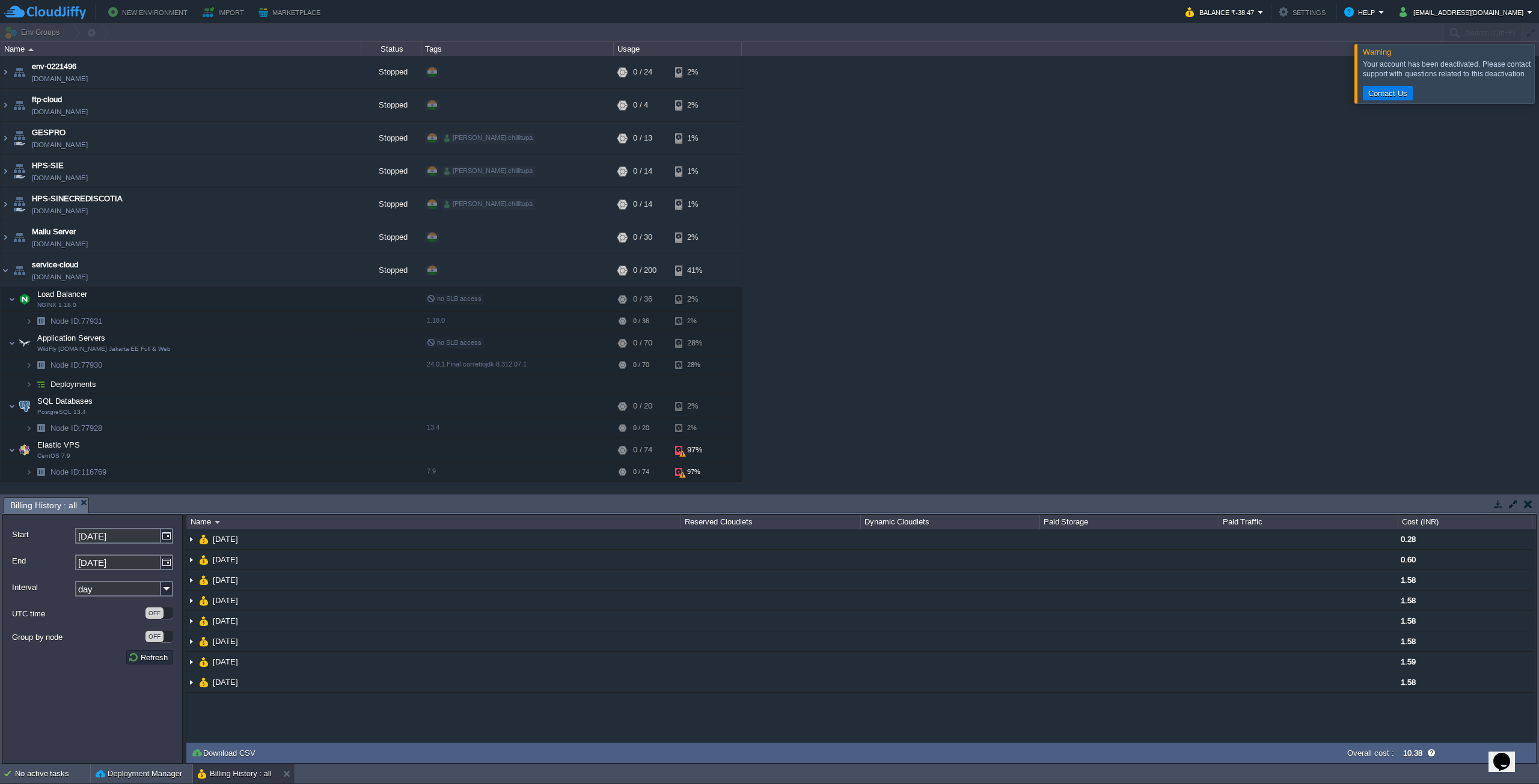
click at [1252, 26] on div at bounding box center [770, 32] width 1539 height 17
click at [1257, 11] on button "Balance ₹-38.47" at bounding box center [1222, 12] width 72 height 15
click at [1231, 41] on span "Balance Cash Bonus" at bounding box center [1233, 41] width 40 height 32
click at [1233, 15] on button "Balance ₹-38.47" at bounding box center [1222, 12] width 72 height 15
click at [1244, 104] on span "Quotas & Pricing" at bounding box center [1242, 105] width 59 height 9
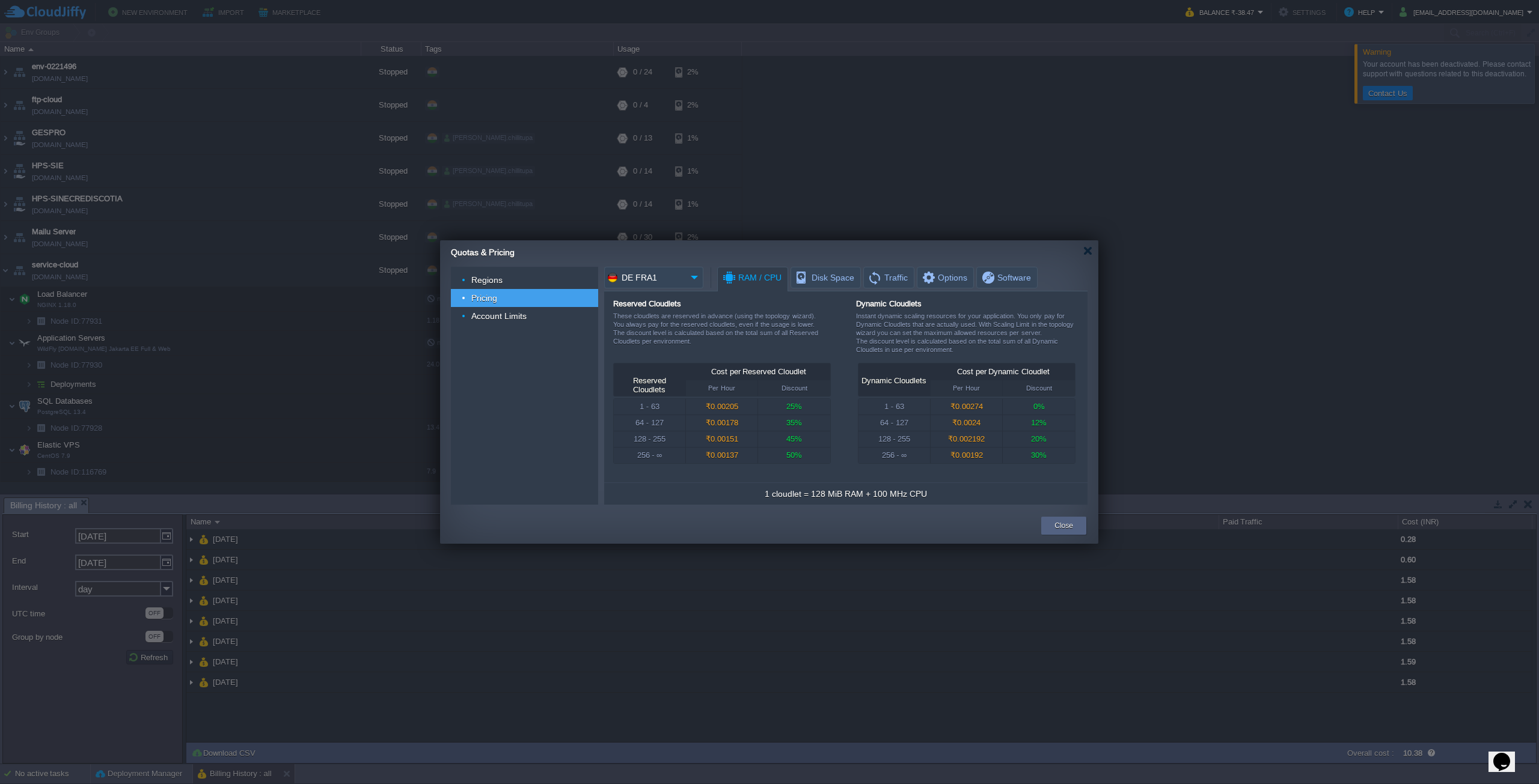
click at [1082, 252] on div "Quotas & Pricing" at bounding box center [775, 250] width 648 height 21
click at [1091, 248] on div at bounding box center [1088, 251] width 9 height 9
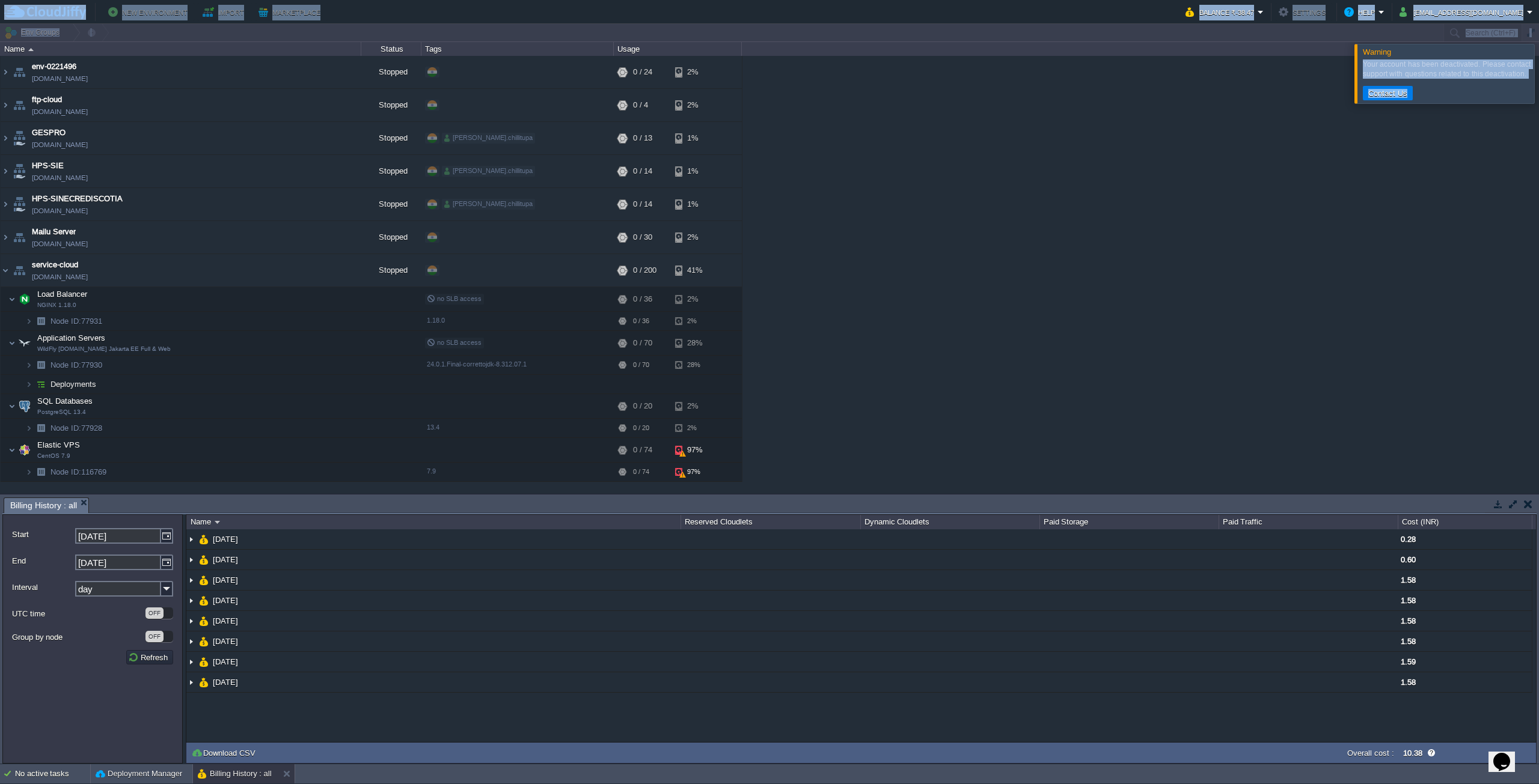
click at [1277, 24] on body "New Environment Import Marketplace Bonus ₹0.00 Upgrade Account Balance ₹-38.47 …" at bounding box center [770, 392] width 1539 height 784
click at [1257, 9] on button "Balance ₹-38.47" at bounding box center [1222, 12] width 72 height 15
click at [1248, 43] on span "Balance Cash Bonus" at bounding box center [1233, 41] width 40 height 32
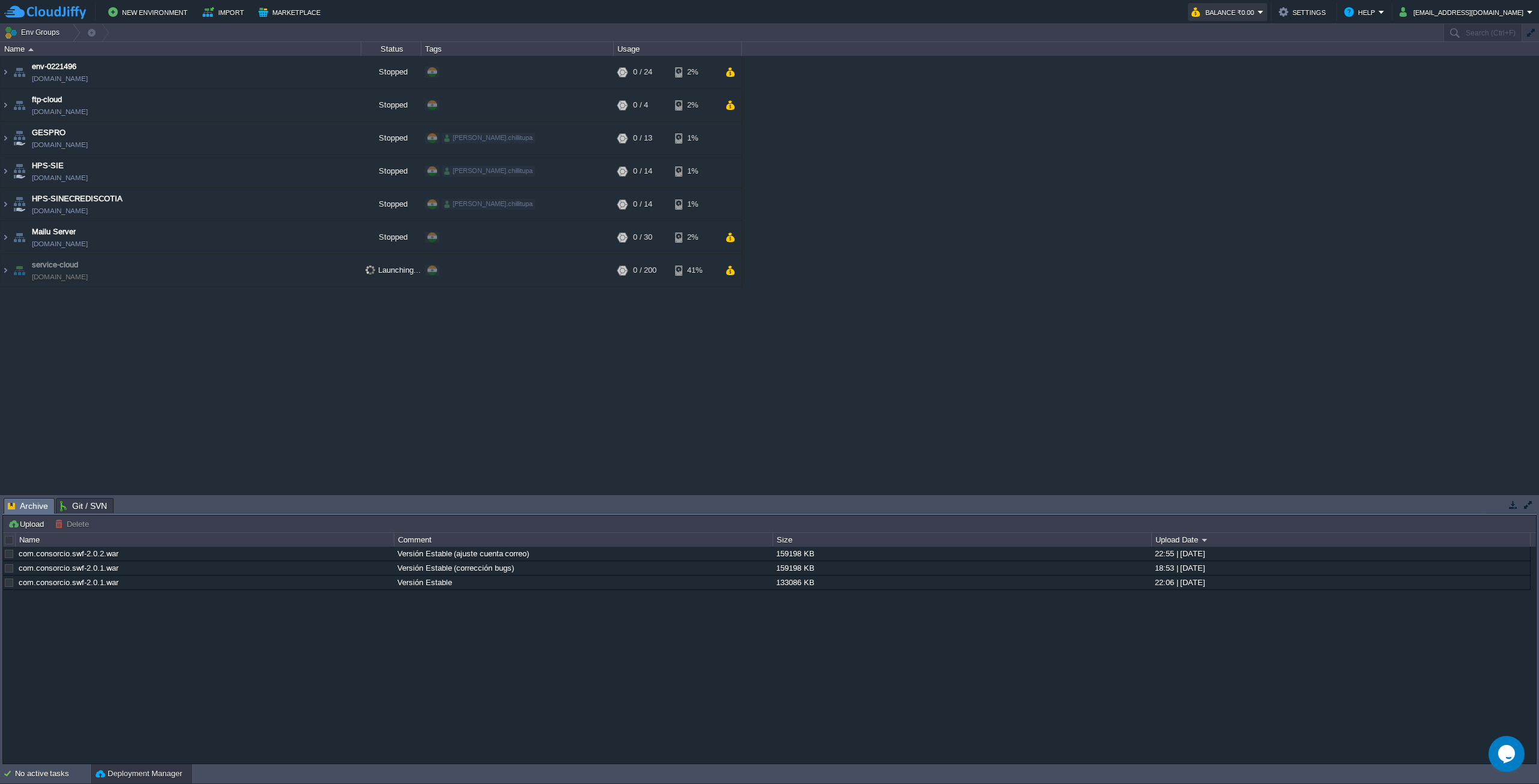
click at [1257, 19] on button "Balance ₹0.00" at bounding box center [1224, 12] width 66 height 15
click at [1105, 347] on div "env-0221496 [DOMAIN_NAME] Stopped + Add to Env Group RAM 0% CPU 0% 0 / 24 2% ft…" at bounding box center [770, 275] width 1539 height 438
click at [181, 271] on td "service-cloud [DOMAIN_NAME]" at bounding box center [181, 271] width 360 height 33
click at [1226, 277] on div "env-0221496 [DOMAIN_NAME] Stopped + Add to Env Group RAM 0% CPU 0% 0 / 24 2% ft…" at bounding box center [770, 275] width 1539 height 438
click at [176, 260] on td "service-cloud [DOMAIN_NAME]" at bounding box center [181, 271] width 360 height 33
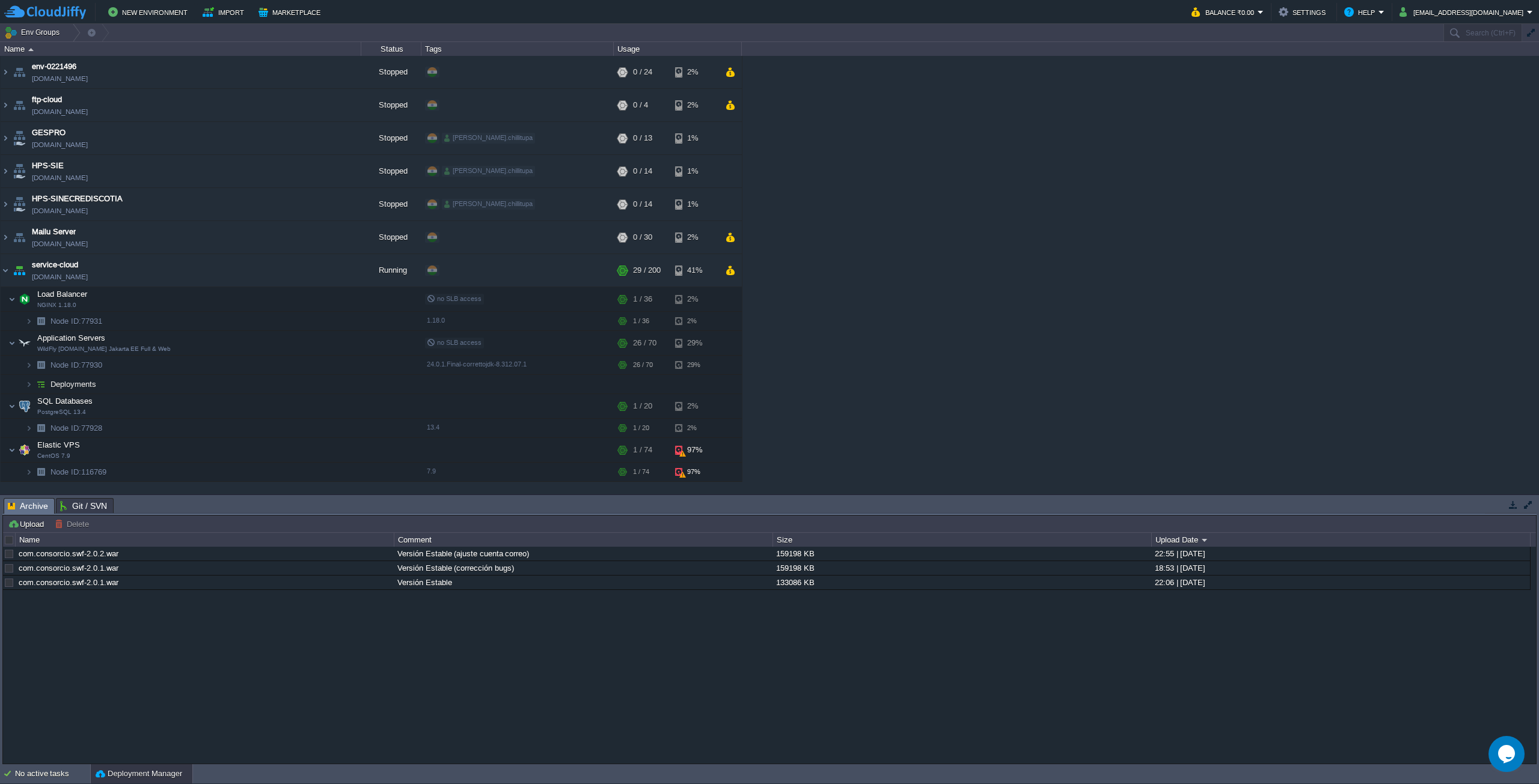
click at [700, 781] on td "No active tasks Deployment Manager" at bounding box center [770, 774] width 1539 height 19
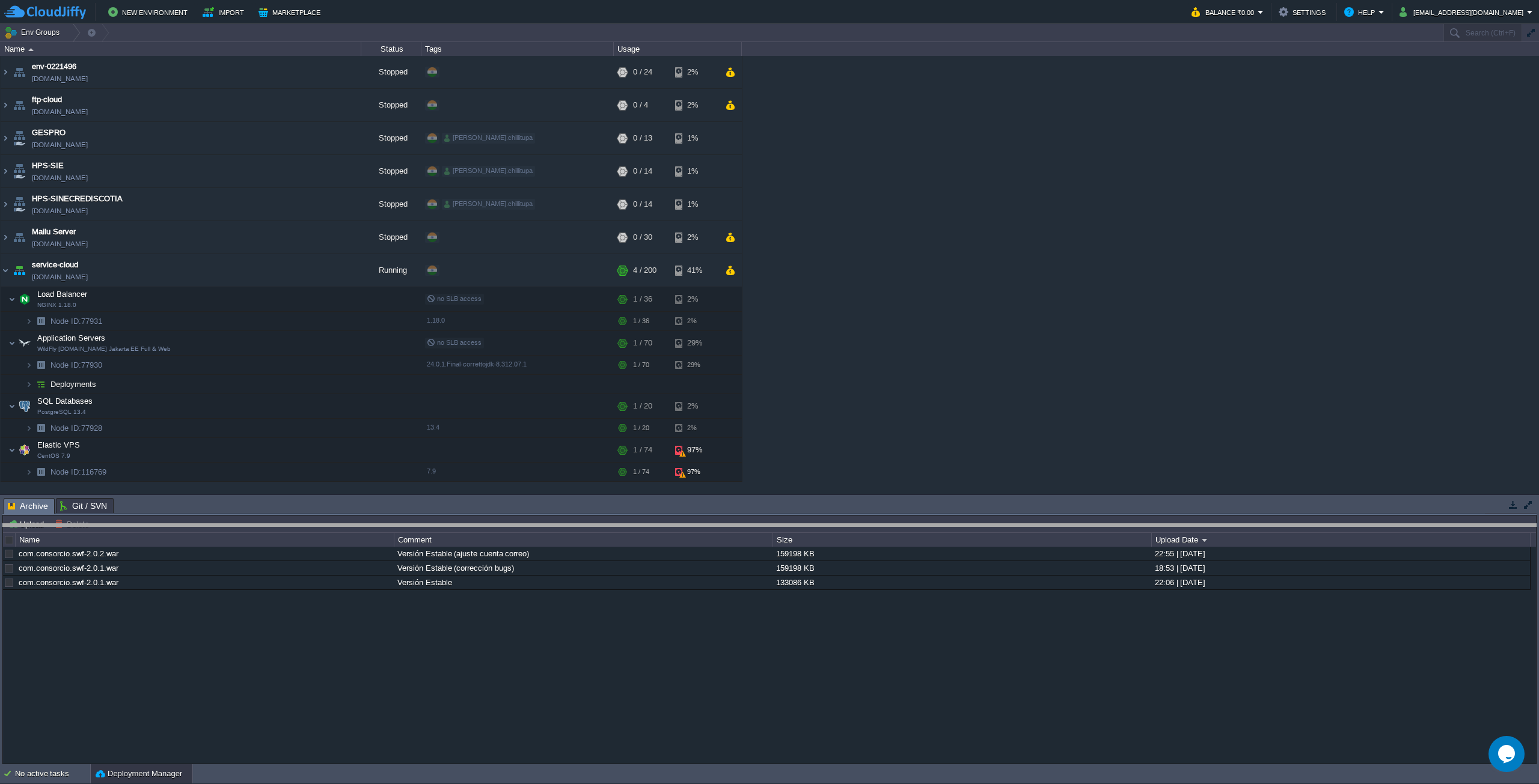
drag, startPoint x: 798, startPoint y: 513, endPoint x: 792, endPoint y: 538, distance: 25.7
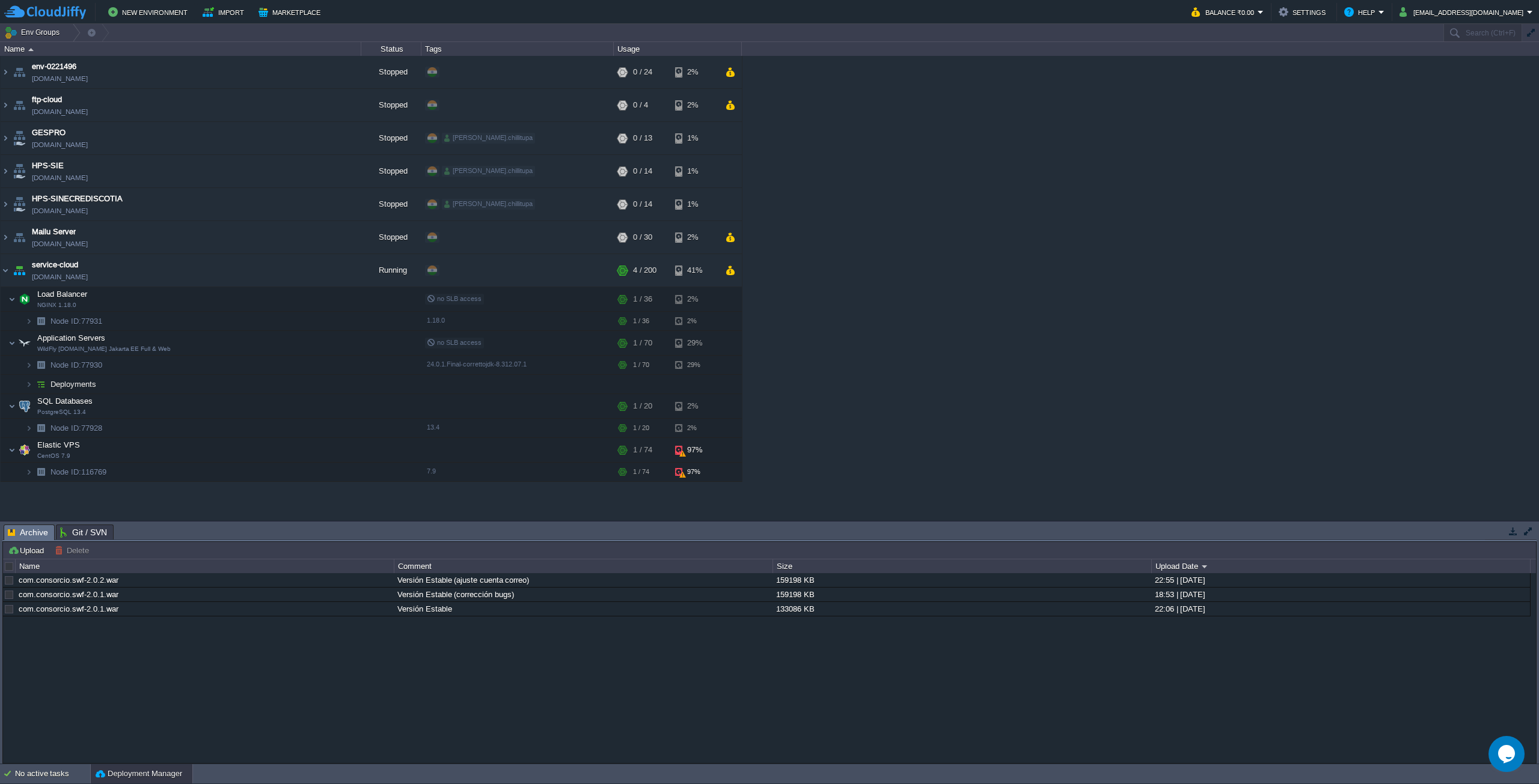
click at [883, 415] on div "env-0221496 [DOMAIN_NAME] Stopped + Add to Env Group RAM 0% CPU 0% 0 / 24 2% ft…" at bounding box center [770, 288] width 1539 height 465
click at [331, 277] on td at bounding box center [331, 271] width 18 height 18
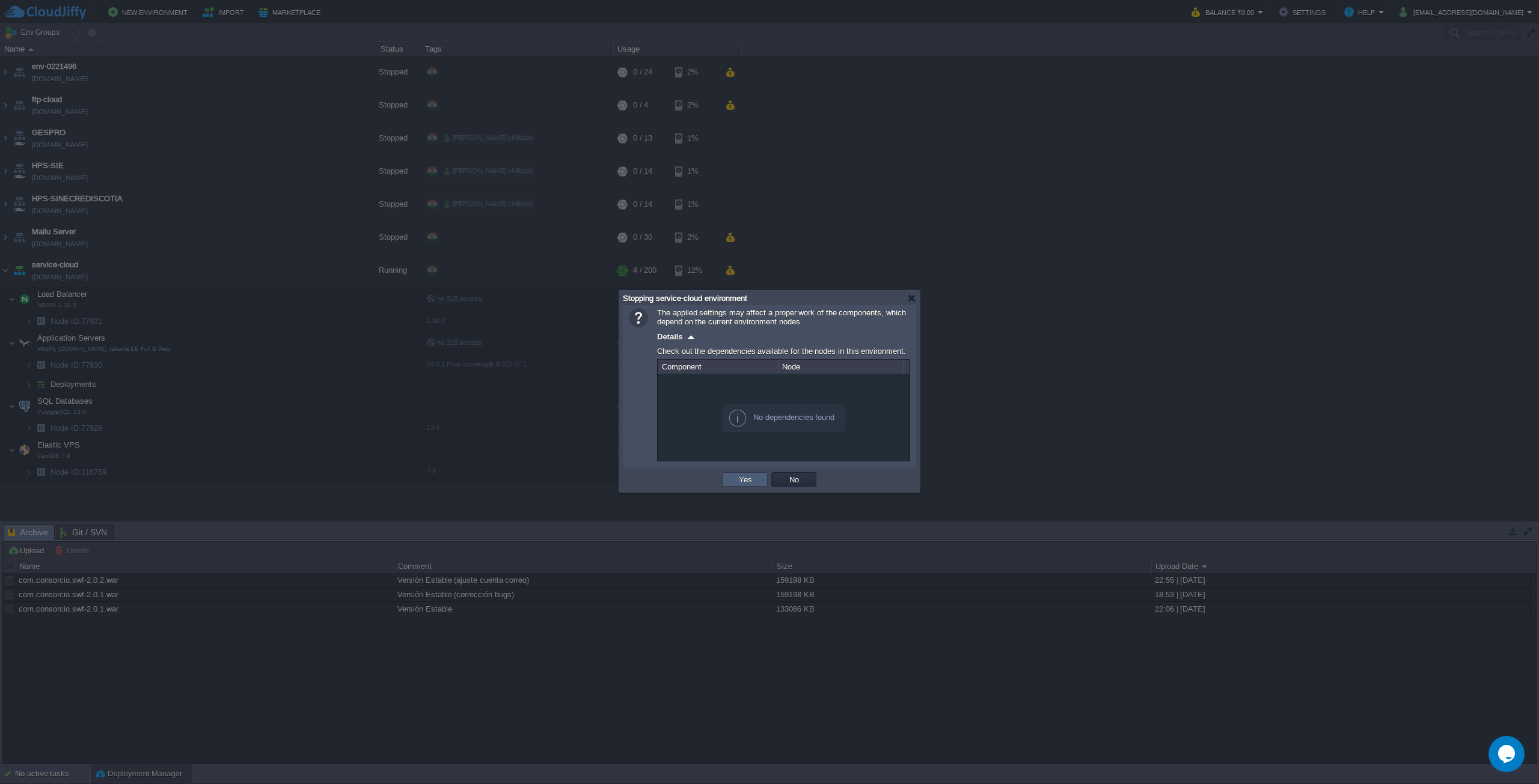
click at [738, 477] on button "Yes" at bounding box center [746, 480] width 20 height 11
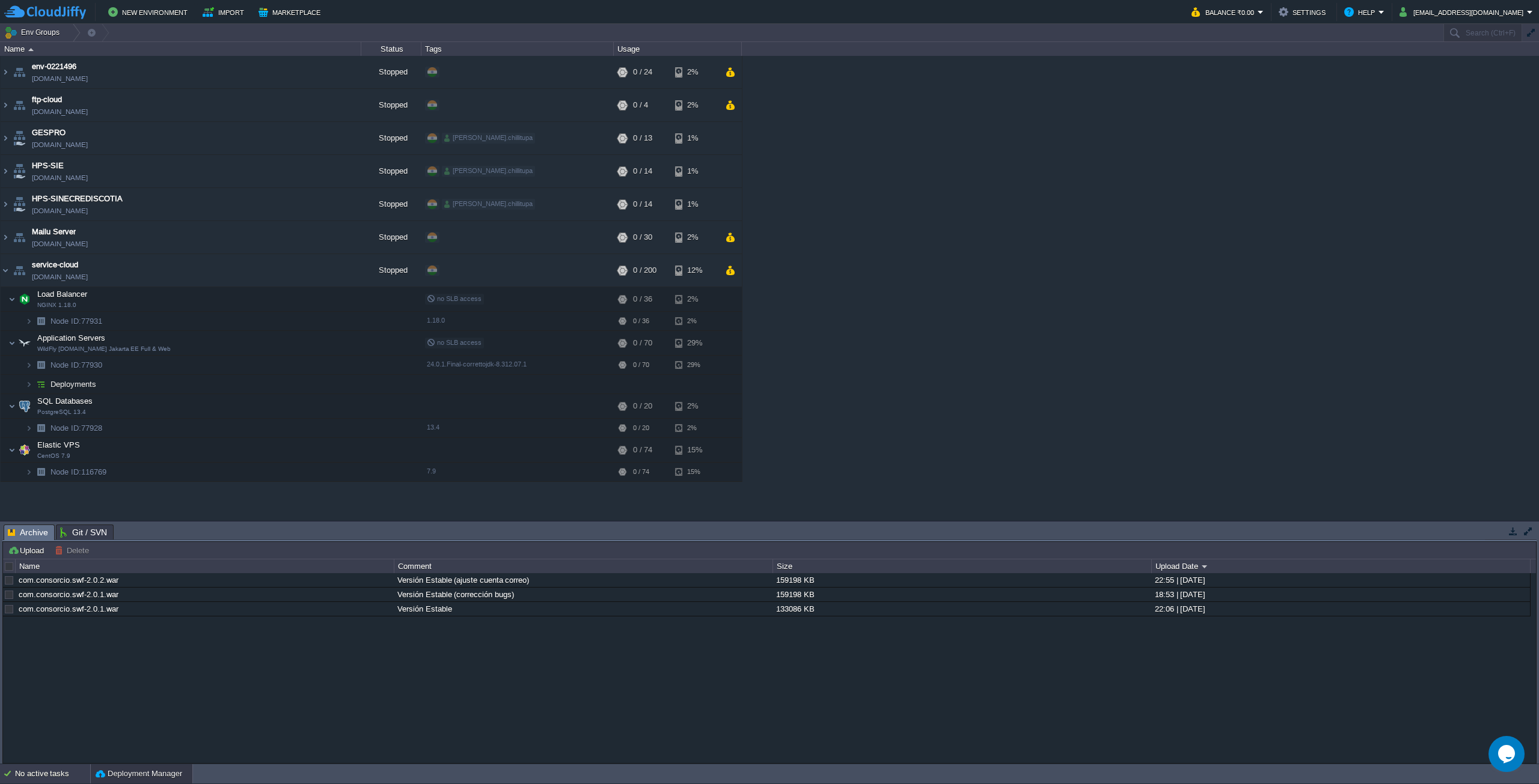
click at [45, 776] on div "No active tasks" at bounding box center [52, 774] width 75 height 19
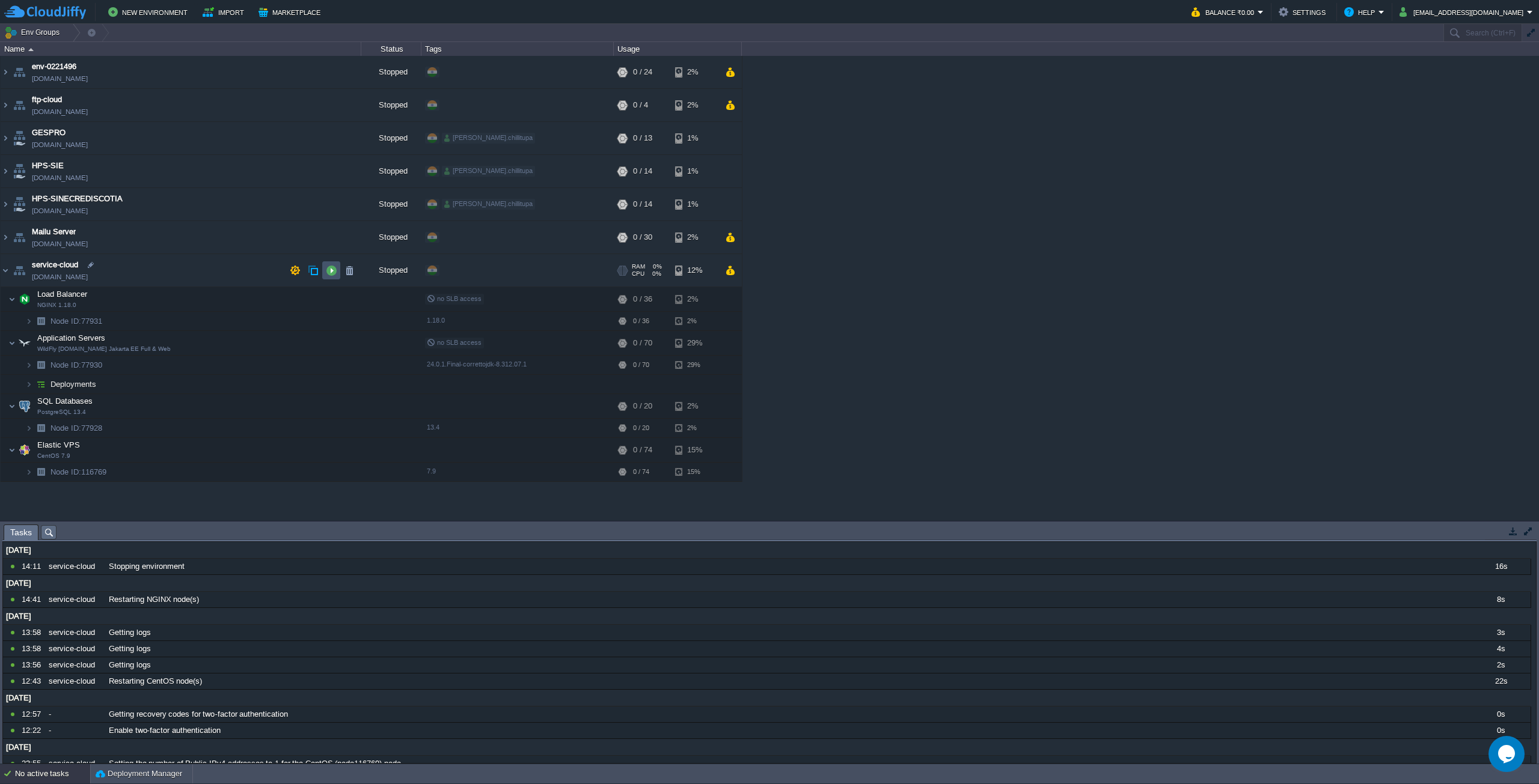
click at [327, 275] on button "button" at bounding box center [331, 271] width 11 height 11
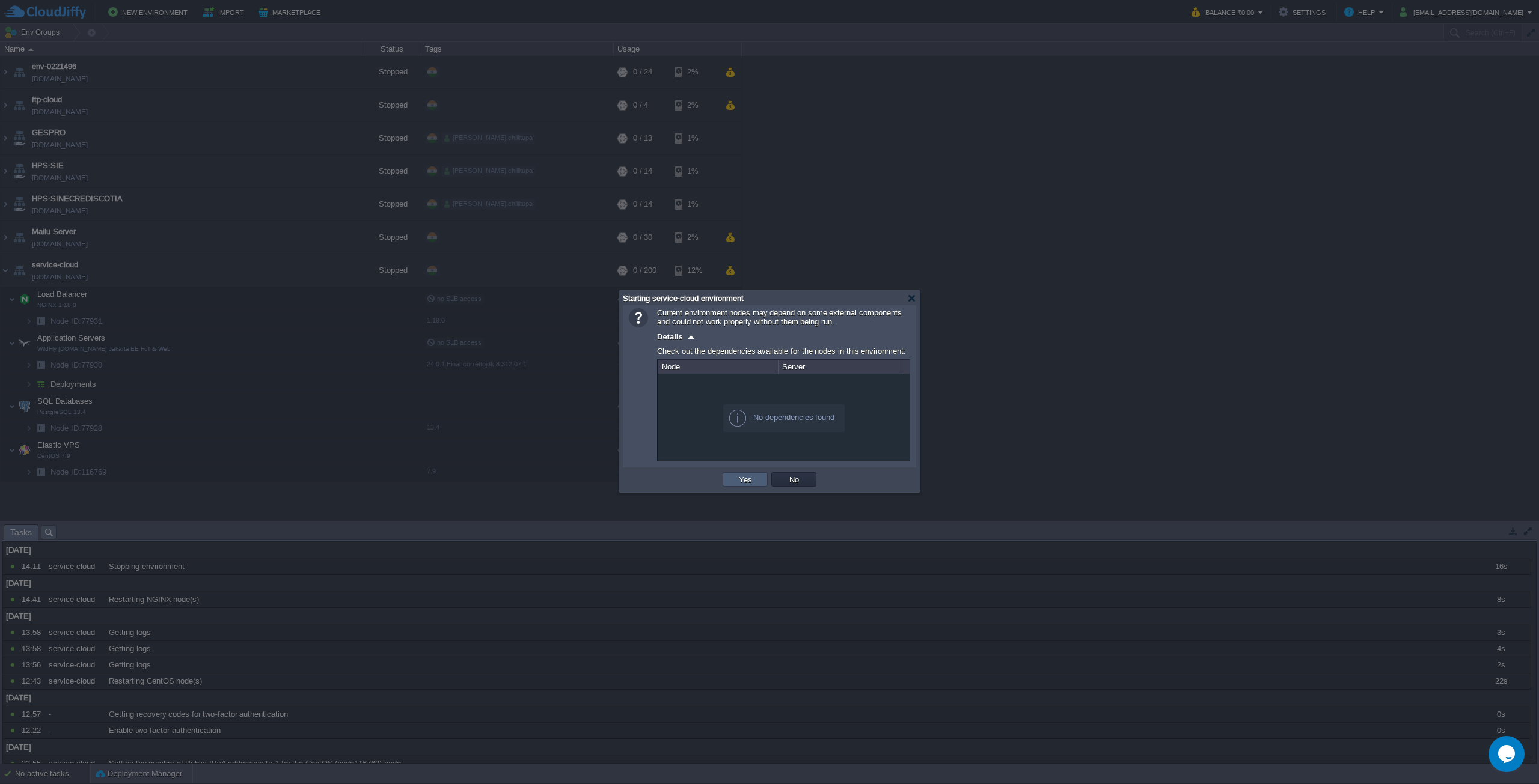
click at [751, 483] on button "Yes" at bounding box center [746, 480] width 20 height 11
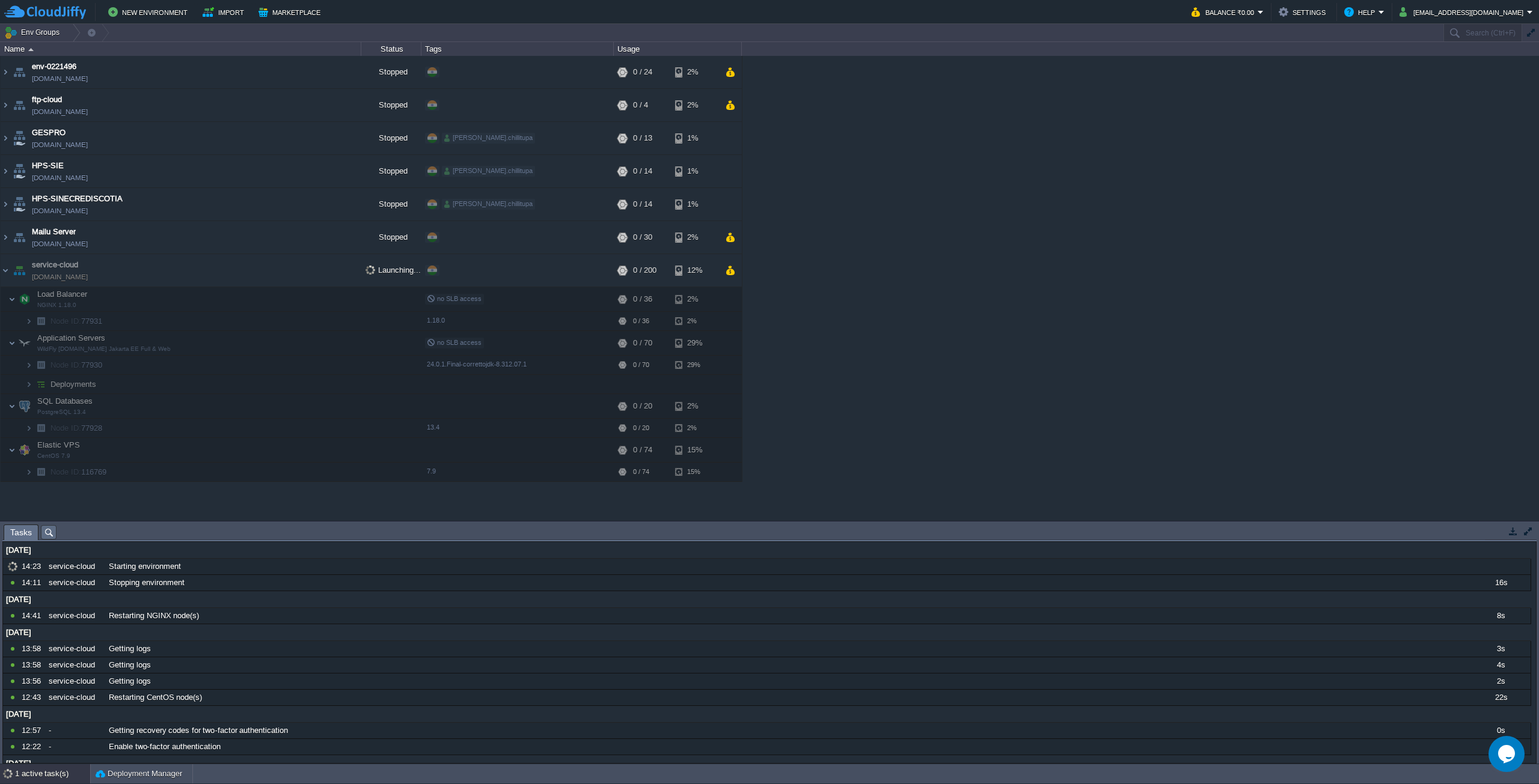
click at [1129, 370] on div "env-0221496 [DOMAIN_NAME] Stopped + Add to Env Group RAM 0% CPU 0% 0 / 24 2% ft…" at bounding box center [770, 288] width 1539 height 465
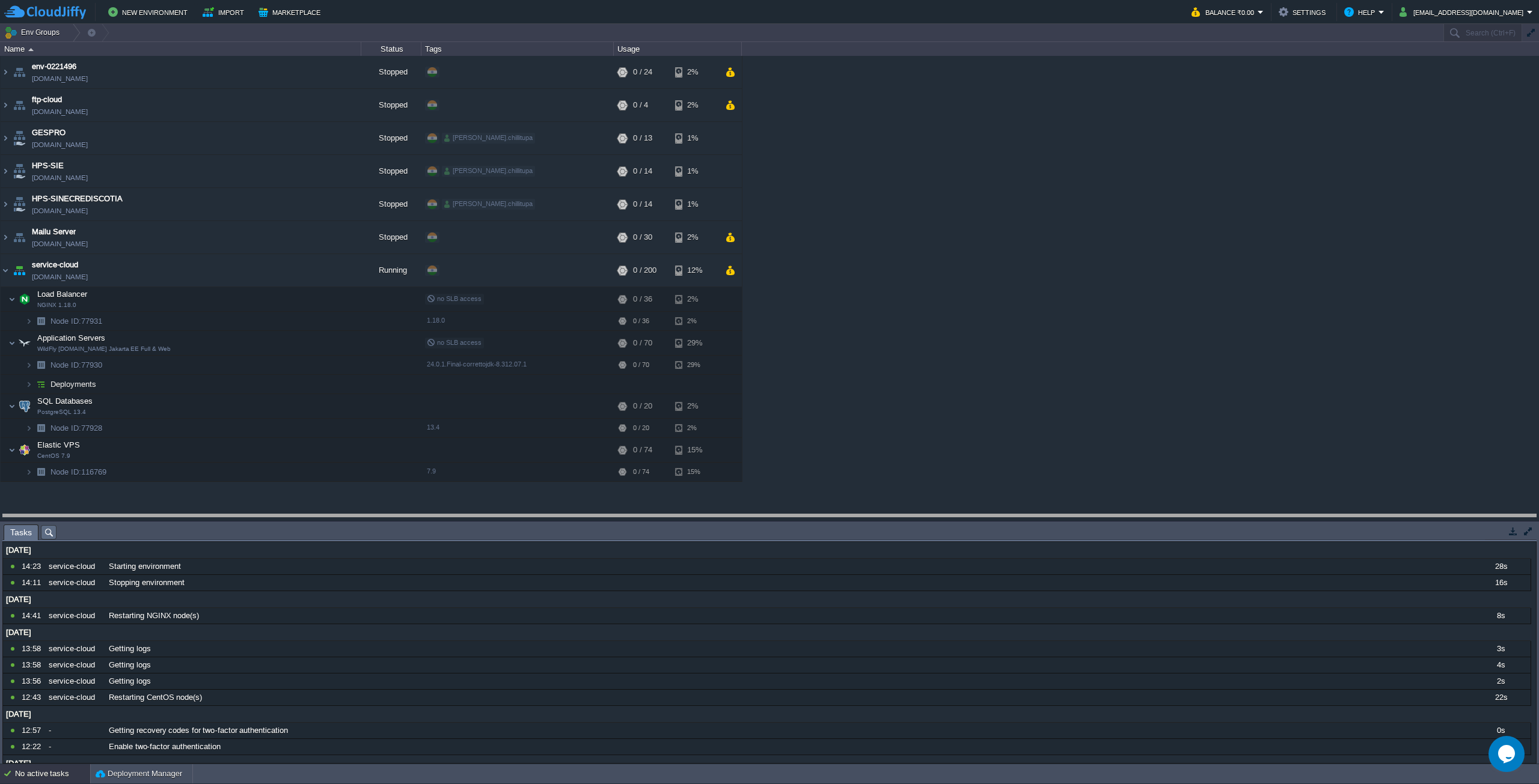
drag, startPoint x: 646, startPoint y: 532, endPoint x: 657, endPoint y: 519, distance: 17.0
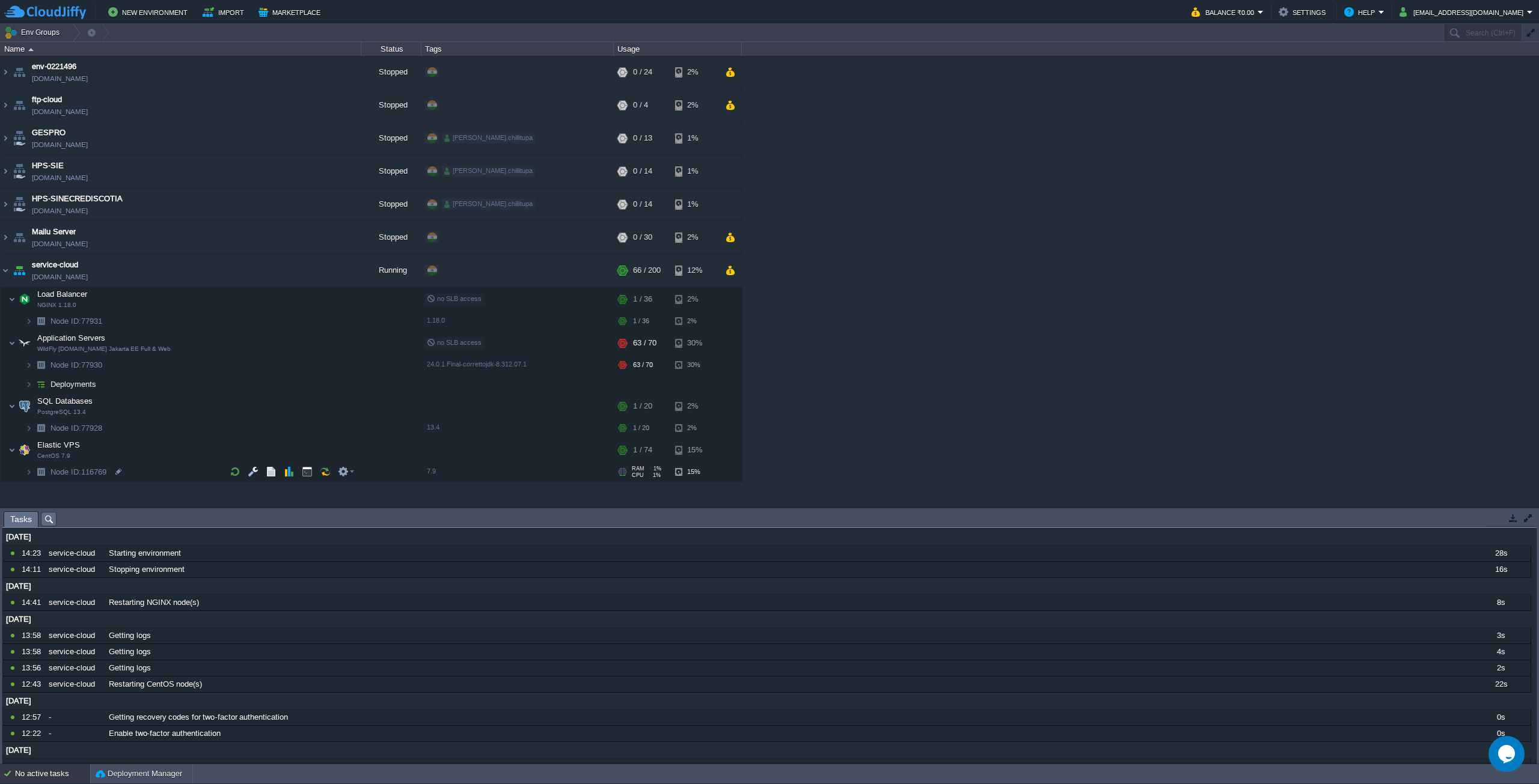
click at [25, 476] on span at bounding box center [13, 472] width 25 height 9
click at [27, 471] on img at bounding box center [29, 472] width 7 height 18
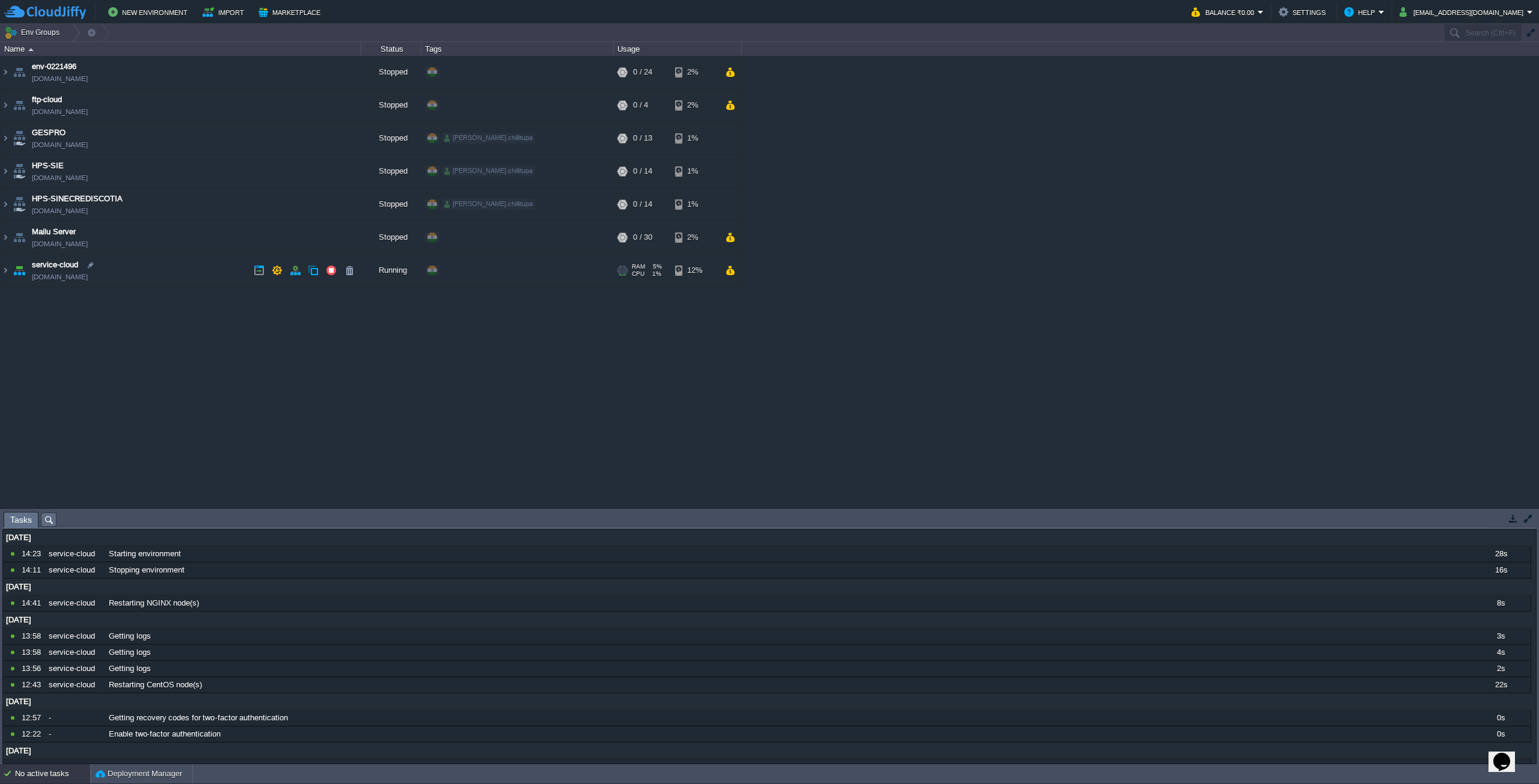
click at [540, 268] on div "+ Add to Env Group" at bounding box center [516, 271] width 188 height 34
